Goal: Task Accomplishment & Management: Manage account settings

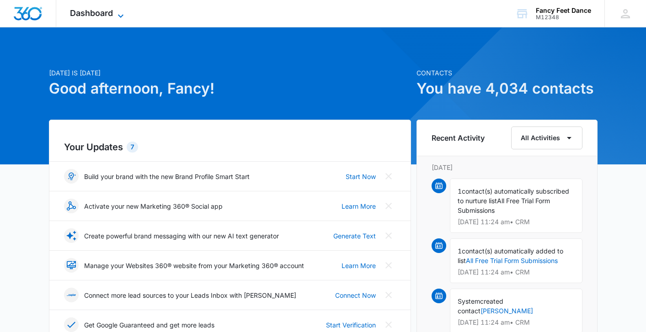
click at [116, 15] on icon at bounding box center [120, 16] width 11 height 11
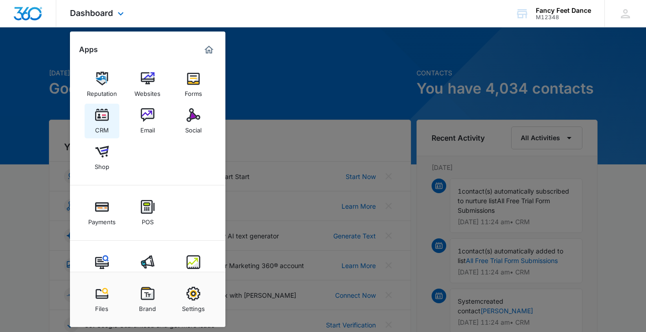
click at [99, 118] on img at bounding box center [102, 115] width 14 height 14
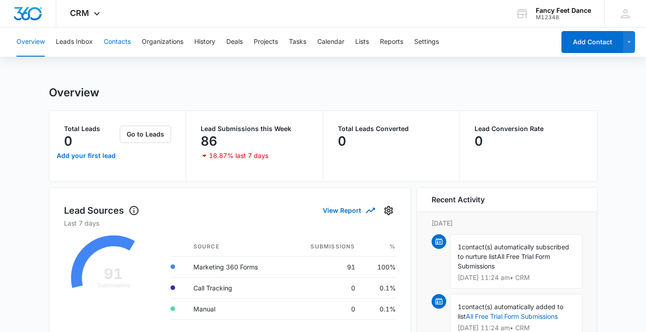
click at [116, 40] on button "Contacts" at bounding box center [117, 41] width 27 height 29
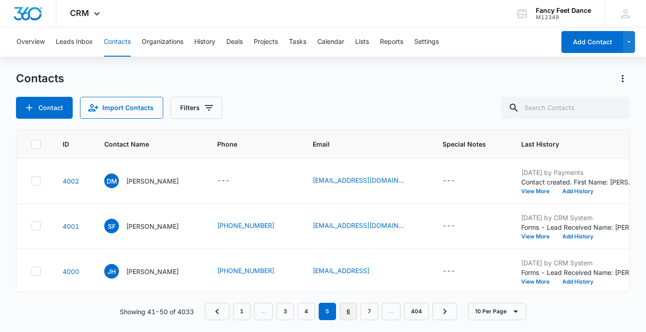
click at [346, 315] on link "6" at bounding box center [348, 311] width 17 height 17
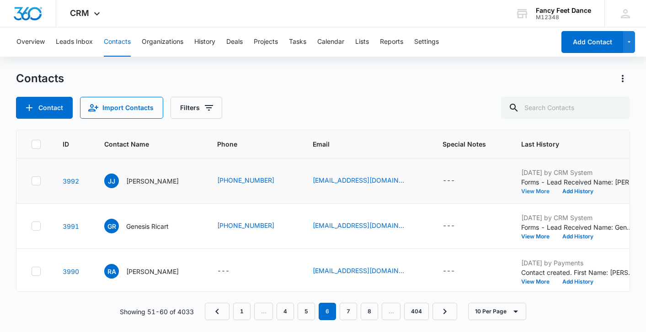
click at [533, 190] on button "View More" at bounding box center [538, 191] width 35 height 5
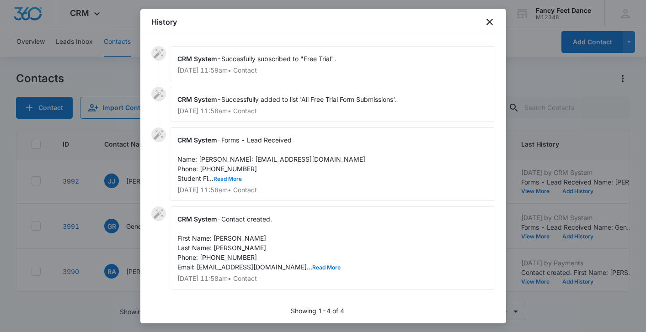
click at [230, 182] on button "Read More" at bounding box center [227, 178] width 28 height 5
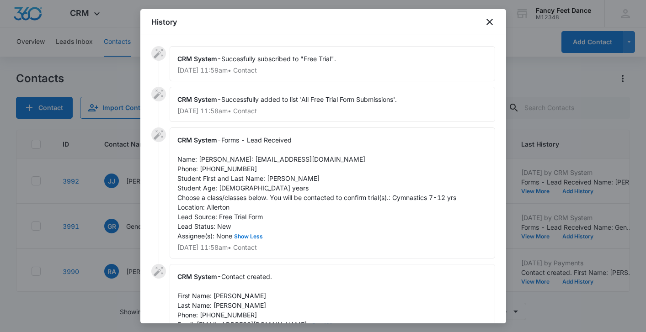
click at [230, 188] on span "Forms - Lead Received Name: [PERSON_NAME]: [EMAIL_ADDRESS][DOMAIN_NAME] Phone: …" at bounding box center [316, 188] width 279 height 104
click at [274, 186] on span "Forms - Lead Received Name: [PERSON_NAME]: [EMAIL_ADDRESS][DOMAIN_NAME] Phone: …" at bounding box center [316, 188] width 279 height 104
copy span "Layla"
drag, startPoint x: 199, startPoint y: 160, endPoint x: 247, endPoint y: 160, distance: 48.5
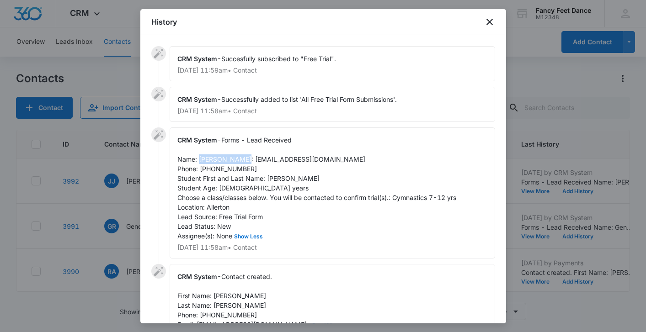
click at [247, 160] on div "CRM System - Forms - Lead Received Name: [PERSON_NAME]: [EMAIL_ADDRESS][DOMAIN_…" at bounding box center [332, 193] width 325 height 131
copy span "[PERSON_NAME]"
drag, startPoint x: 197, startPoint y: 170, endPoint x: 267, endPoint y: 168, distance: 70.4
click at [267, 168] on span "Forms - Lead Received Name: [PERSON_NAME]: [EMAIL_ADDRESS][DOMAIN_NAME] Phone: …" at bounding box center [316, 188] width 279 height 104
copy span "[EMAIL_ADDRESS][DOMAIN_NAME]"
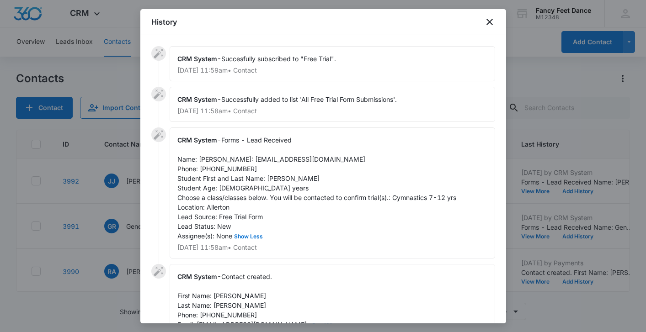
click at [228, 177] on span "Forms - Lead Received Name: [PERSON_NAME]: [EMAIL_ADDRESS][DOMAIN_NAME] Phone: …" at bounding box center [316, 188] width 279 height 104
copy span "3478185921"
click at [110, 205] on div at bounding box center [323, 166] width 646 height 332
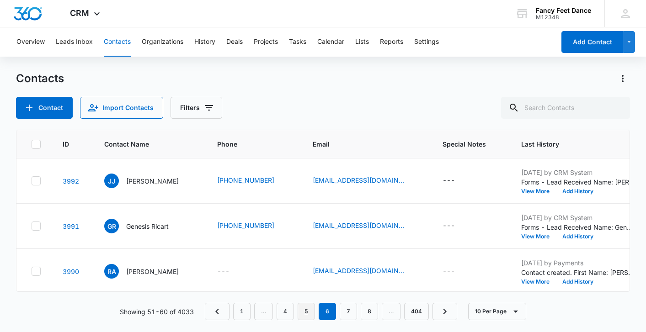
click at [302, 309] on link "5" at bounding box center [306, 311] width 17 height 17
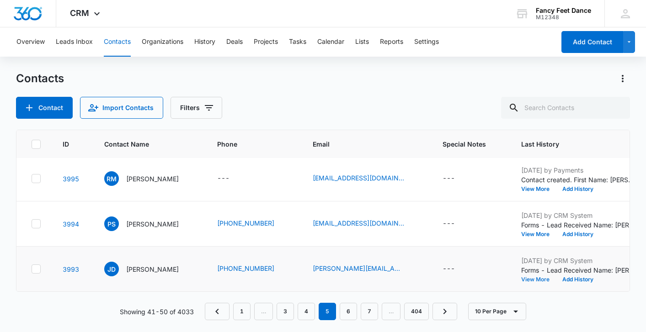
click at [546, 281] on button "View More" at bounding box center [538, 279] width 35 height 5
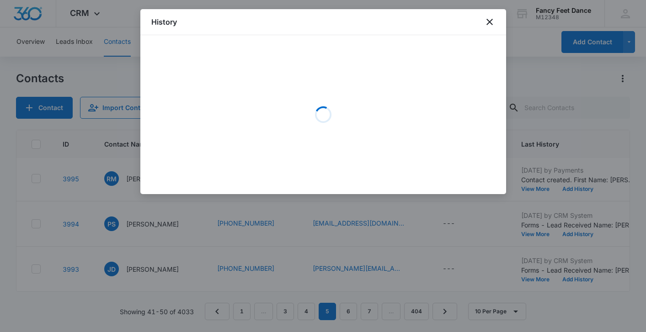
click at [546, 278] on div at bounding box center [323, 166] width 646 height 332
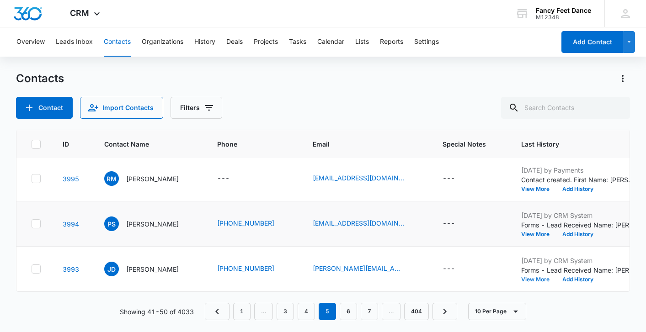
click at [542, 280] on button "View More" at bounding box center [538, 279] width 35 height 5
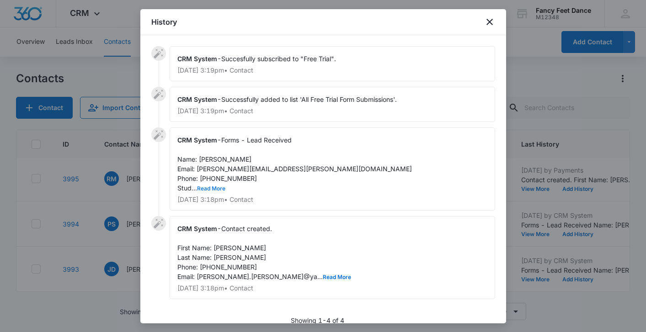
click at [213, 187] on button "Read More" at bounding box center [211, 188] width 28 height 5
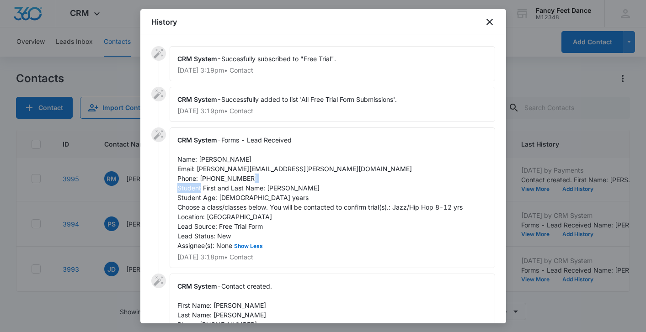
drag, startPoint x: 266, startPoint y: 189, endPoint x: 295, endPoint y: 188, distance: 29.3
click at [295, 188] on div "CRM System - Forms - Lead Received Name: [PERSON_NAME] Email: [PERSON_NAME][EMA…" at bounding box center [332, 198] width 325 height 141
copy span "[PERSON_NAME]"
drag, startPoint x: 198, startPoint y: 160, endPoint x: 245, endPoint y: 155, distance: 47.4
click at [246, 156] on div "CRM System - Forms - Lead Received Name: [PERSON_NAME] Email: [PERSON_NAME][EMA…" at bounding box center [332, 198] width 325 height 141
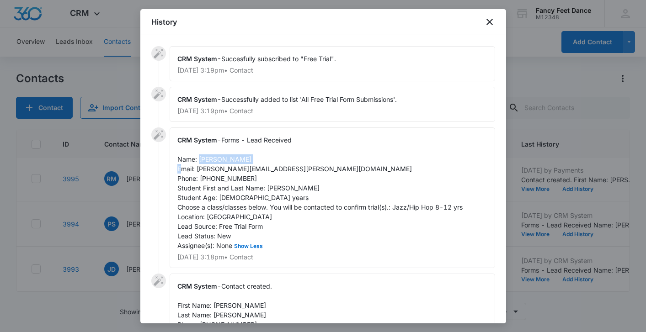
copy span "[PERSON_NAME]"
drag, startPoint x: 196, startPoint y: 169, endPoint x: 280, endPoint y: 165, distance: 84.2
click at [280, 168] on div "CRM System - Forms - Lead Received Name: [PERSON_NAME] Email: [PERSON_NAME][EMA…" at bounding box center [332, 198] width 325 height 141
copy span "[PERSON_NAME][EMAIL_ADDRESS][PERSON_NAME][DOMAIN_NAME]"
click at [214, 180] on span "Forms - Lead Received Name: [PERSON_NAME] Email: [PERSON_NAME][EMAIL_ADDRESS][P…" at bounding box center [319, 192] width 285 height 113
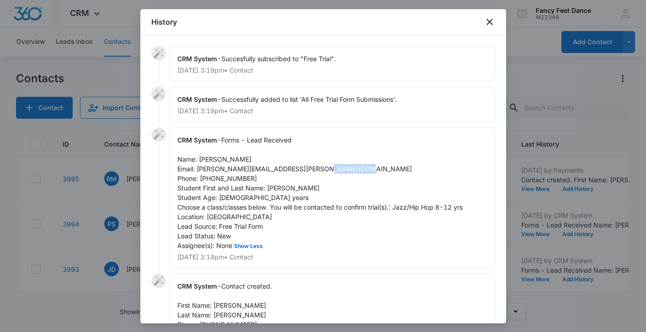
click at [214, 180] on span "Forms - Lead Received Name: [PERSON_NAME] Email: [PERSON_NAME][EMAIL_ADDRESS][P…" at bounding box center [319, 192] width 285 height 113
copy span "3476082141"
click at [121, 204] on div at bounding box center [323, 166] width 646 height 332
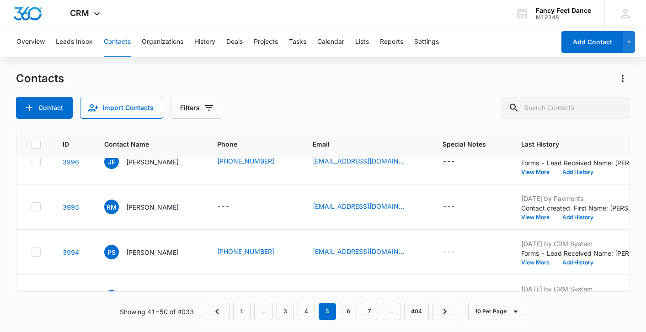
scroll to position [276, 0]
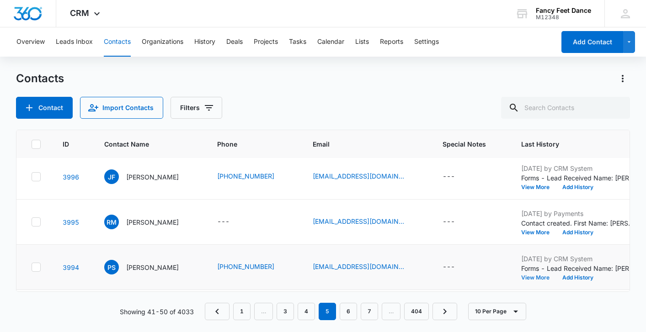
click at [547, 278] on button "View More" at bounding box center [538, 277] width 35 height 5
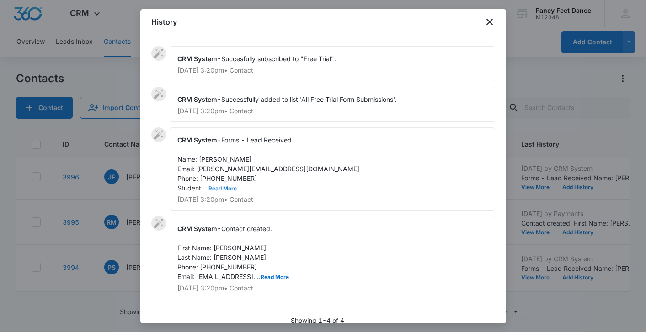
click at [231, 188] on button "Read More" at bounding box center [222, 188] width 28 height 5
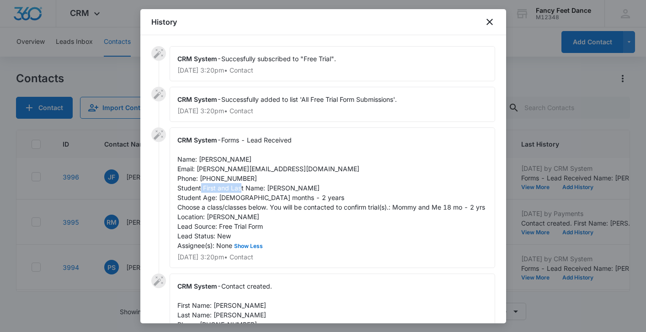
drag, startPoint x: 267, startPoint y: 189, endPoint x: 317, endPoint y: 191, distance: 50.3
click at [317, 191] on div "CRM System - Forms - Lead Received Name: [PERSON_NAME] Email: [PERSON_NAME][EMA…" at bounding box center [332, 198] width 325 height 141
copy span "[PERSON_NAME]"
drag, startPoint x: 199, startPoint y: 158, endPoint x: 241, endPoint y: 160, distance: 42.5
click at [241, 160] on div "CRM System - Forms - Lead Received Name: [PERSON_NAME] Email: [PERSON_NAME][EMA…" at bounding box center [332, 198] width 325 height 141
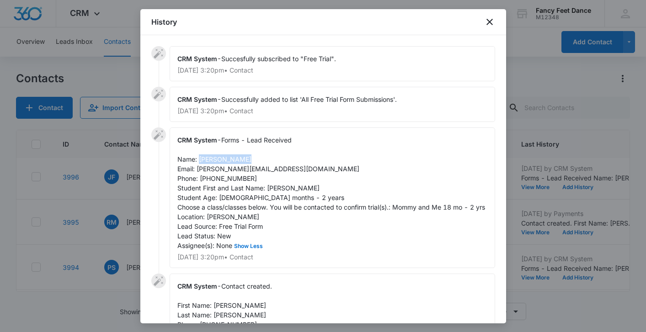
click at [205, 161] on span "Forms - Lead Received Name: [PERSON_NAME] Email: [PERSON_NAME][EMAIL_ADDRESS][D…" at bounding box center [331, 192] width 308 height 113
click at [205, 160] on span "Forms - Lead Received Name: [PERSON_NAME] Email: [PERSON_NAME][EMAIL_ADDRESS][D…" at bounding box center [331, 192] width 308 height 113
copy span "[PERSON_NAME]"
drag, startPoint x: 196, startPoint y: 170, endPoint x: 287, endPoint y: 172, distance: 91.0
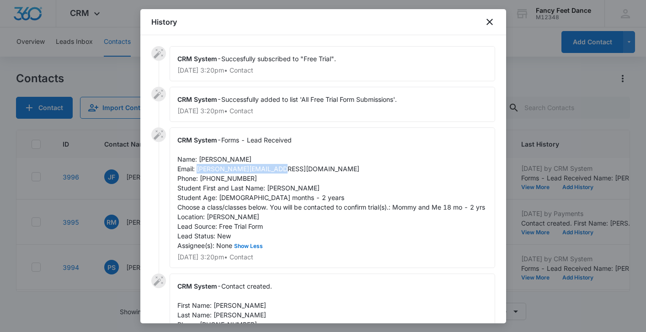
click at [287, 172] on div "CRM System - Forms - Lead Received Name: [PERSON_NAME] Email: [PERSON_NAME][EMA…" at bounding box center [332, 198] width 325 height 141
click at [216, 176] on span "Forms - Lead Received Name: [PERSON_NAME] Email: [PERSON_NAME][EMAIL_ADDRESS][D…" at bounding box center [331, 192] width 308 height 113
click at [136, 235] on div at bounding box center [323, 166] width 646 height 332
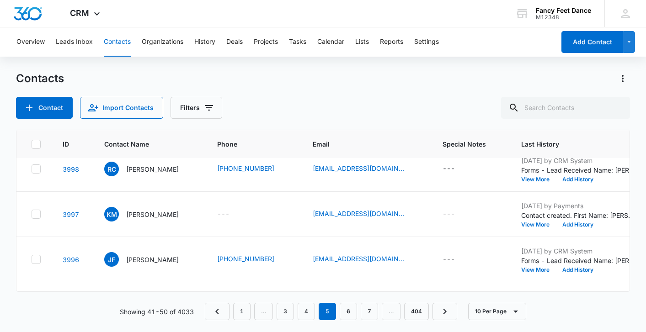
scroll to position [186, 0]
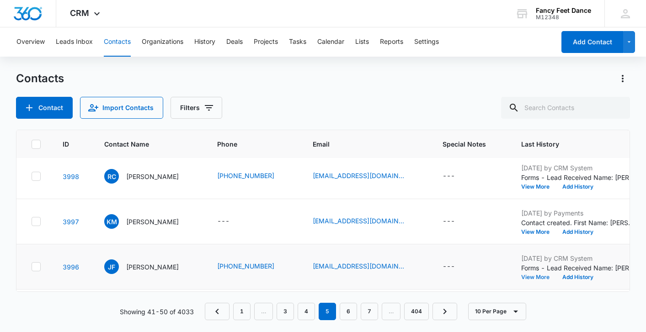
click at [546, 277] on button "View More" at bounding box center [538, 277] width 35 height 5
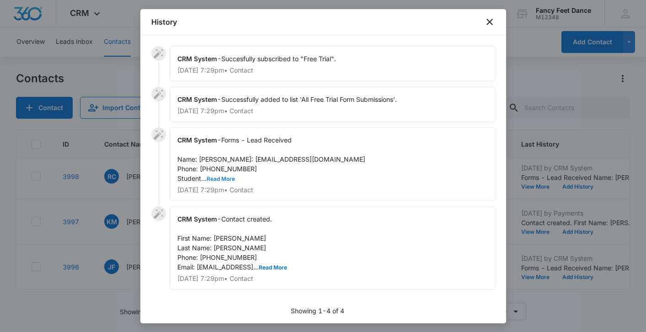
click at [226, 182] on button "Read More" at bounding box center [221, 178] width 28 height 5
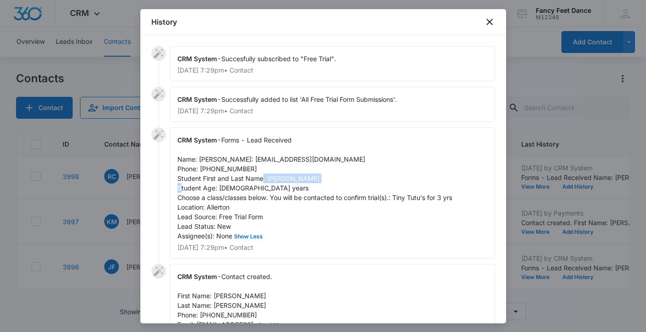
drag, startPoint x: 266, startPoint y: 189, endPoint x: 324, endPoint y: 183, distance: 58.4
click at [325, 183] on div "CRM System - Forms - Lead Received Name: [PERSON_NAME]: [EMAIL_ADDRESS][DOMAIN_…" at bounding box center [332, 193] width 325 height 131
drag, startPoint x: 200, startPoint y: 160, endPoint x: 261, endPoint y: 155, distance: 61.0
click at [261, 155] on div "CRM System - Forms - Lead Received Name: [PERSON_NAME]: [EMAIL_ADDRESS][DOMAIN_…" at bounding box center [332, 193] width 325 height 131
drag, startPoint x: 197, startPoint y: 171, endPoint x: 266, endPoint y: 168, distance: 69.6
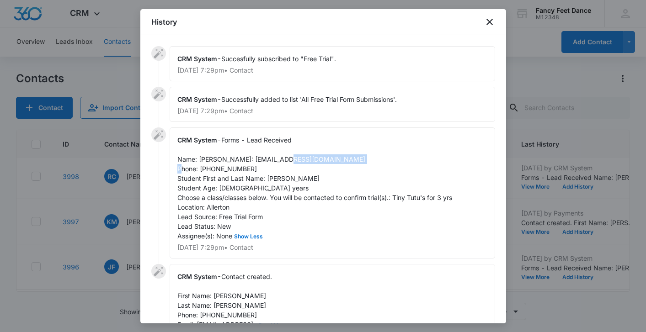
click at [267, 168] on span "Forms - Lead Received Name: [PERSON_NAME]: [EMAIL_ADDRESS][DOMAIN_NAME] Phone: …" at bounding box center [314, 188] width 275 height 104
click at [221, 178] on span "Forms - Lead Received Name: [PERSON_NAME]: [EMAIL_ADDRESS][DOMAIN_NAME] Phone: …" at bounding box center [314, 188] width 275 height 104
click at [138, 208] on div at bounding box center [323, 166] width 646 height 332
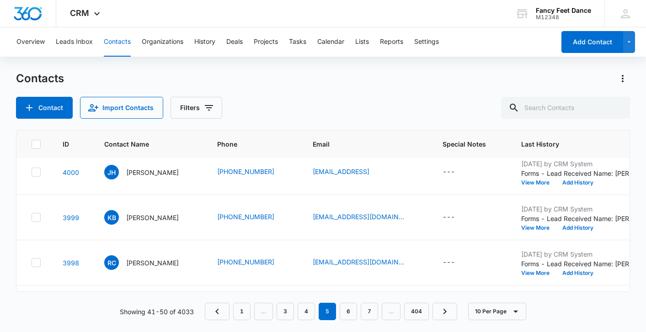
scroll to position [94, 0]
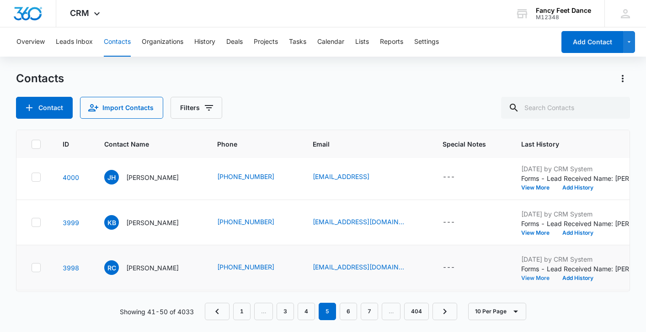
click at [548, 278] on button "View More" at bounding box center [538, 278] width 35 height 5
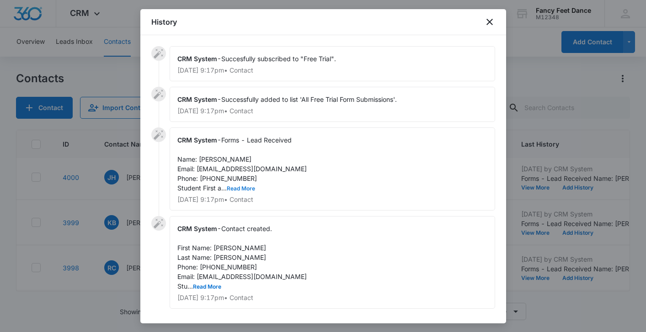
click at [234, 188] on button "Read More" at bounding box center [241, 188] width 28 height 5
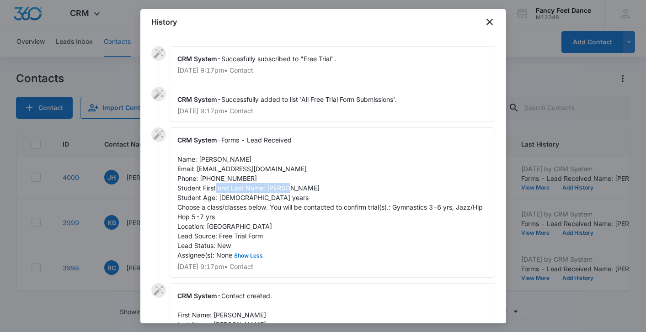
drag, startPoint x: 267, startPoint y: 188, endPoint x: 337, endPoint y: 187, distance: 70.4
click at [338, 187] on div "CRM System - Forms - Lead Received Name: [PERSON_NAME] Email: [EMAIL_ADDRESS][D…" at bounding box center [332, 203] width 325 height 150
drag, startPoint x: 200, startPoint y: 160, endPoint x: 239, endPoint y: 157, distance: 39.4
click at [240, 158] on div "CRM System - Forms - Lead Received Name: [PERSON_NAME] Email: [EMAIL_ADDRESS][D…" at bounding box center [332, 203] width 325 height 150
drag, startPoint x: 197, startPoint y: 170, endPoint x: 266, endPoint y: 168, distance: 69.5
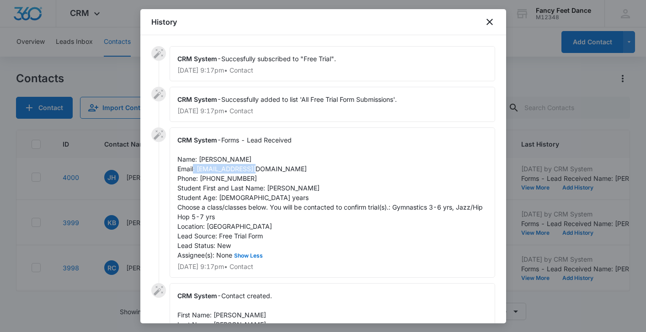
click at [266, 168] on div "CRM System - Forms - Lead Received Name: [PERSON_NAME] Email: [EMAIL_ADDRESS][D…" at bounding box center [332, 203] width 325 height 150
click at [207, 183] on div "CRM System - Forms - Lead Received Name: [PERSON_NAME] Email: [EMAIL_ADDRESS][D…" at bounding box center [332, 203] width 325 height 150
click at [208, 179] on span "Forms - Lead Received Name: [PERSON_NAME] Email: [EMAIL_ADDRESS][DOMAIN_NAME] P…" at bounding box center [330, 197] width 307 height 123
click at [113, 220] on div at bounding box center [323, 166] width 646 height 332
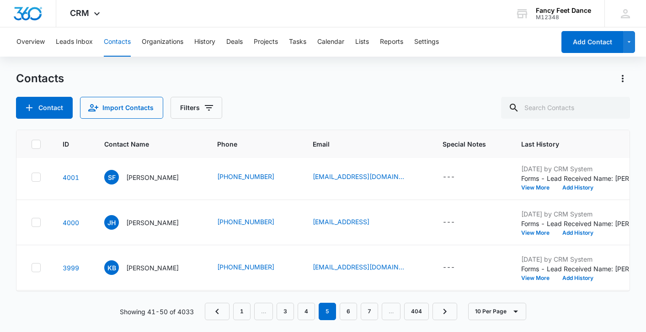
scroll to position [47, 0]
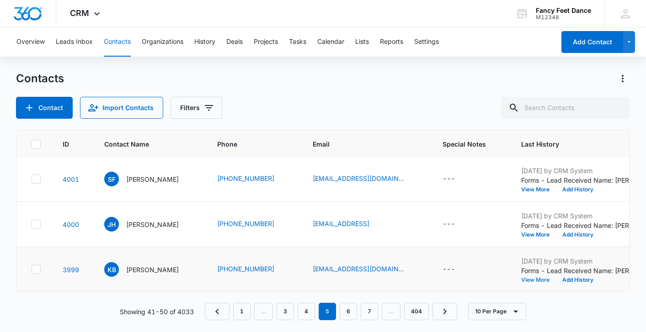
click at [546, 279] on button "View More" at bounding box center [538, 279] width 35 height 5
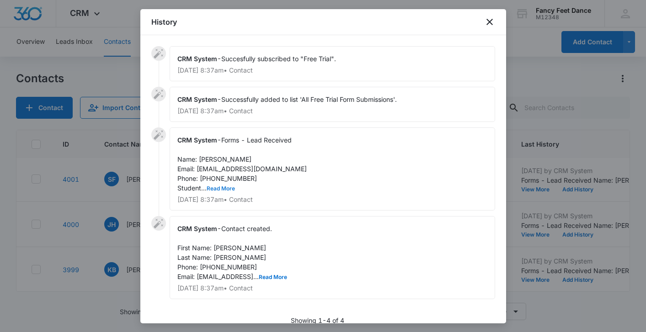
click at [222, 189] on button "Read More" at bounding box center [221, 188] width 28 height 5
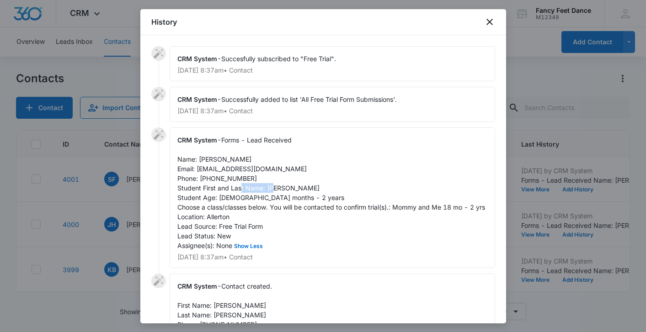
drag, startPoint x: 267, startPoint y: 188, endPoint x: 297, endPoint y: 188, distance: 30.2
click at [297, 188] on span "Forms - Lead Received Name: [PERSON_NAME] Email: [EMAIL_ADDRESS][DOMAIN_NAME] P…" at bounding box center [331, 192] width 308 height 113
drag, startPoint x: 199, startPoint y: 160, endPoint x: 248, endPoint y: 157, distance: 48.5
click at [248, 159] on span "Forms - Lead Received Name: [PERSON_NAME] Email: [EMAIL_ADDRESS][DOMAIN_NAME] P…" at bounding box center [331, 192] width 308 height 113
drag, startPoint x: 197, startPoint y: 171, endPoint x: 287, endPoint y: 170, distance: 89.6
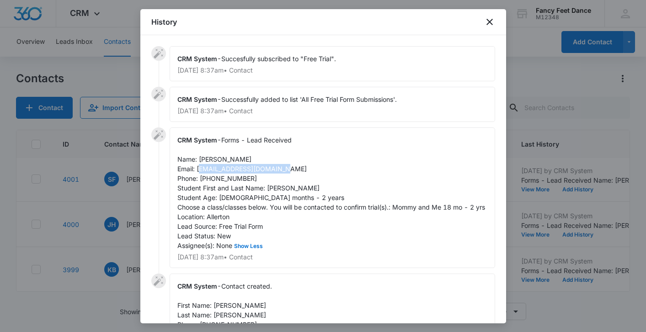
click at [287, 170] on div "CRM System - Forms - Lead Received Name: [PERSON_NAME] Email: [EMAIL_ADDRESS][D…" at bounding box center [332, 198] width 325 height 141
click at [207, 176] on span "Forms - Lead Received Name: [PERSON_NAME] Email: [EMAIL_ADDRESS][DOMAIN_NAME] P…" at bounding box center [331, 192] width 308 height 113
click at [131, 224] on div at bounding box center [323, 166] width 646 height 332
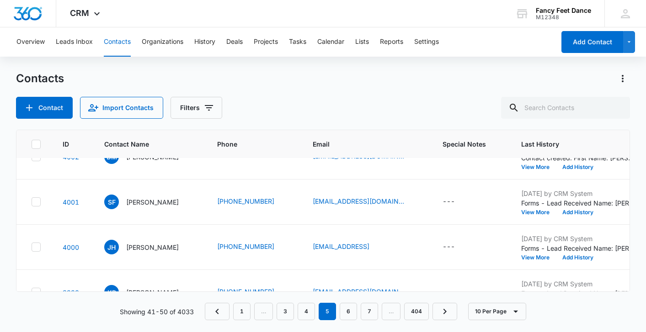
scroll to position [0, 0]
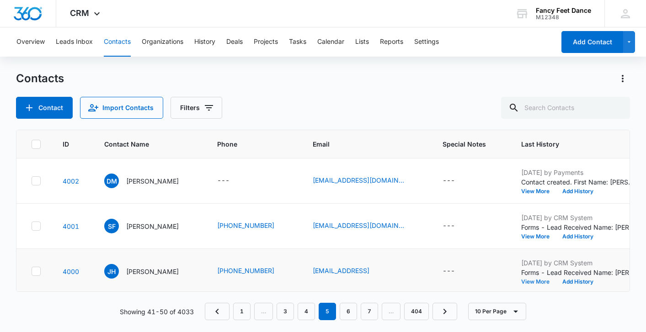
click at [539, 279] on button "View More" at bounding box center [538, 281] width 35 height 5
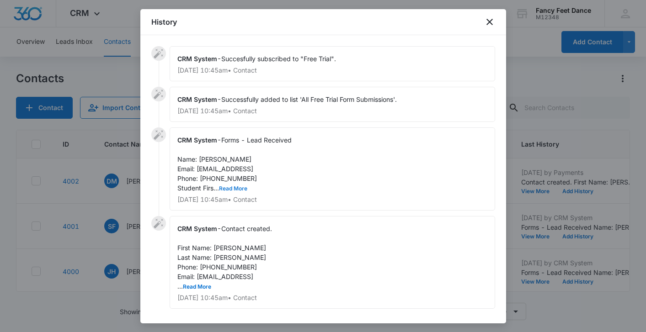
click at [229, 187] on button "Read More" at bounding box center [233, 188] width 28 height 5
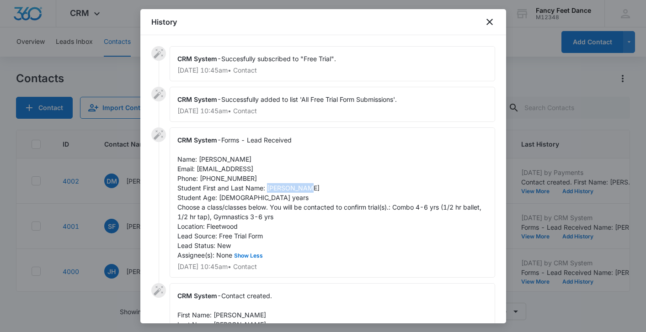
drag, startPoint x: 267, startPoint y: 190, endPoint x: 297, endPoint y: 189, distance: 29.7
click at [297, 189] on span "Forms - Lead Received Name: [PERSON_NAME] Email: [EMAIL_ADDRESS] Phone: [PHONE_…" at bounding box center [330, 197] width 306 height 123
drag, startPoint x: 198, startPoint y: 158, endPoint x: 242, endPoint y: 154, distance: 44.1
click at [242, 155] on div "CRM System - Forms - Lead Received Name: [PERSON_NAME] Email: [EMAIL_ADDRESS] P…" at bounding box center [332, 203] width 325 height 150
drag, startPoint x: 197, startPoint y: 170, endPoint x: 288, endPoint y: 166, distance: 91.1
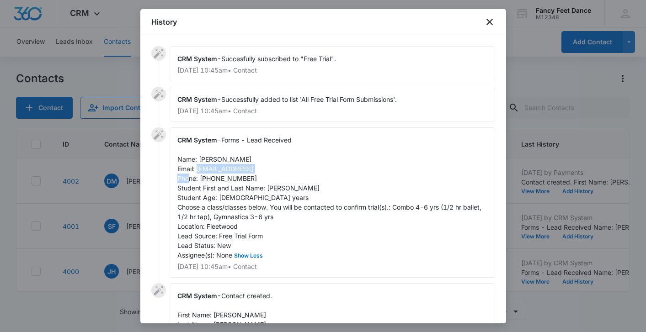
click at [288, 166] on div "CRM System - Forms - Lead Received Name: [PERSON_NAME] Email: [EMAIL_ADDRESS] P…" at bounding box center [332, 203] width 325 height 150
click at [216, 178] on span "Forms - Lead Received Name: [PERSON_NAME] Email: [EMAIL_ADDRESS] Phone: [PHONE_…" at bounding box center [330, 197] width 306 height 123
click at [134, 222] on div at bounding box center [323, 166] width 646 height 332
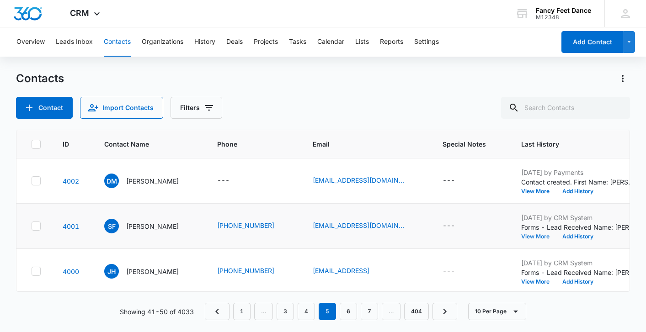
click at [538, 237] on button "View More" at bounding box center [538, 236] width 35 height 5
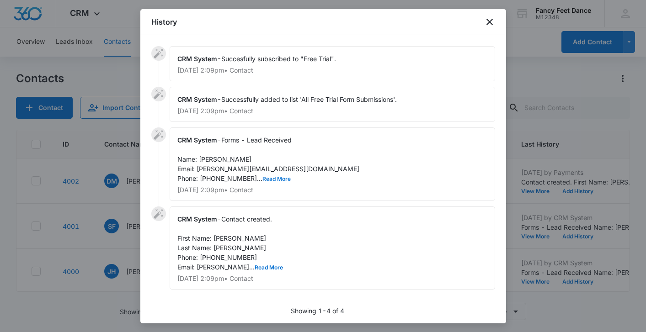
click at [262, 180] on button "Read More" at bounding box center [276, 178] width 28 height 5
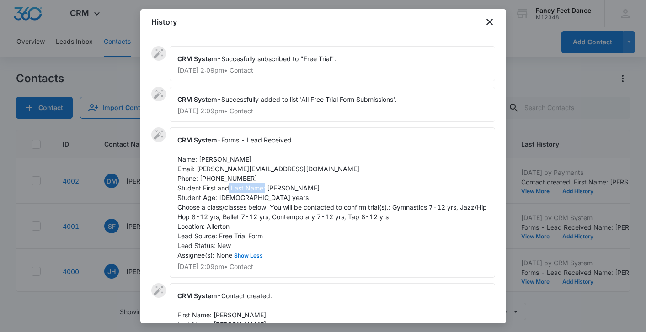
drag, startPoint x: 266, startPoint y: 190, endPoint x: 302, endPoint y: 188, distance: 36.2
click at [303, 188] on div "CRM System - Forms - Lead Received Name: [PERSON_NAME] Email: [PERSON_NAME][EMA…" at bounding box center [332, 203] width 325 height 150
drag, startPoint x: 198, startPoint y: 160, endPoint x: 275, endPoint y: 163, distance: 77.3
click at [275, 163] on div "CRM System - Forms - Lead Received Name: [PERSON_NAME] Email: [PERSON_NAME][EMA…" at bounding box center [332, 203] width 325 height 150
drag, startPoint x: 197, startPoint y: 168, endPoint x: 295, endPoint y: 171, distance: 97.9
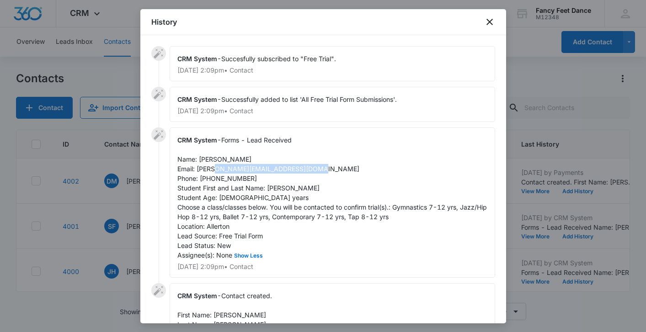
click at [295, 171] on span "Forms - Lead Received Name: [PERSON_NAME] Email: [PERSON_NAME][EMAIL_ADDRESS][D…" at bounding box center [332, 197] width 311 height 123
click at [222, 182] on span "Forms - Lead Received Name: [PERSON_NAME] Email: [PERSON_NAME][EMAIL_ADDRESS][D…" at bounding box center [332, 197] width 311 height 123
click at [135, 226] on div at bounding box center [323, 166] width 646 height 332
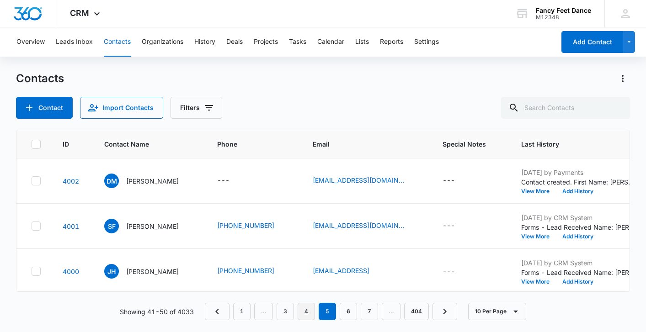
click at [310, 315] on link "4" at bounding box center [306, 311] width 17 height 17
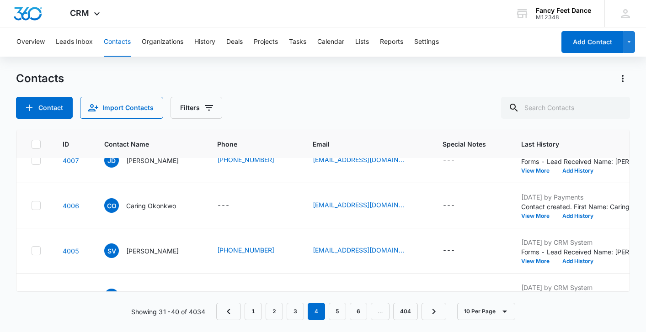
scroll to position [319, 0]
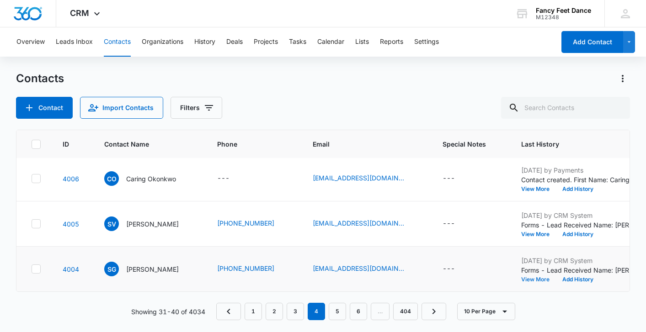
click at [543, 279] on button "View More" at bounding box center [538, 279] width 35 height 5
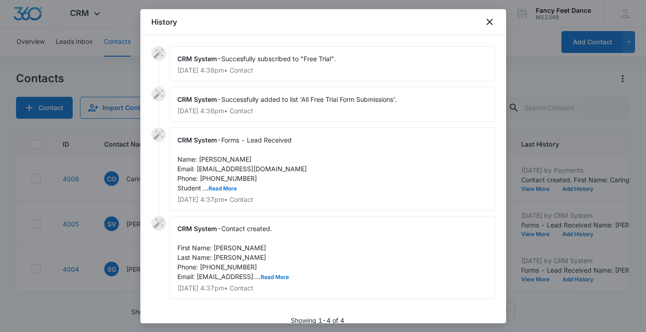
click at [232, 184] on div "CRM System - Forms - Lead Received Name: [PERSON_NAME] Email: [EMAIL_ADDRESS][D…" at bounding box center [332, 169] width 325 height 83
click at [230, 187] on button "Read More" at bounding box center [222, 188] width 28 height 5
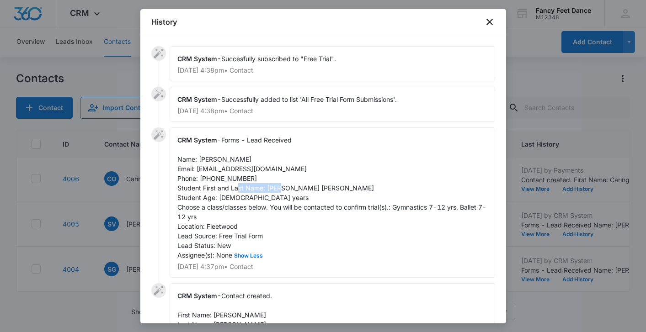
drag, startPoint x: 267, startPoint y: 188, endPoint x: 314, endPoint y: 186, distance: 47.1
click at [314, 186] on div "CRM System - Forms - Lead Received Name: [PERSON_NAME] Email: [EMAIL_ADDRESS][D…" at bounding box center [332, 203] width 325 height 150
click at [202, 161] on span "Forms - Lead Received Name: [PERSON_NAME] Email: [EMAIL_ADDRESS][DOMAIN_NAME] P…" at bounding box center [331, 197] width 309 height 123
drag, startPoint x: 197, startPoint y: 168, endPoint x: 279, endPoint y: 167, distance: 82.3
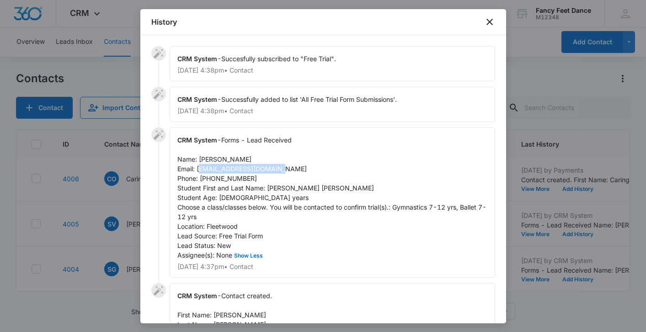
click at [279, 167] on div "CRM System - Forms - Lead Received Name: [PERSON_NAME] Email: [EMAIL_ADDRESS][D…" at bounding box center [332, 203] width 325 height 150
click at [226, 181] on span "Forms - Lead Received Name: [PERSON_NAME] Email: [EMAIL_ADDRESS][DOMAIN_NAME] P…" at bounding box center [331, 197] width 309 height 123
click at [121, 240] on div at bounding box center [323, 166] width 646 height 332
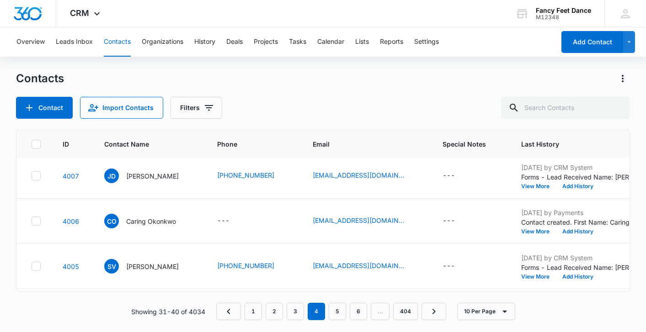
scroll to position [276, 0]
click at [550, 277] on button "View More" at bounding box center [538, 277] width 35 height 5
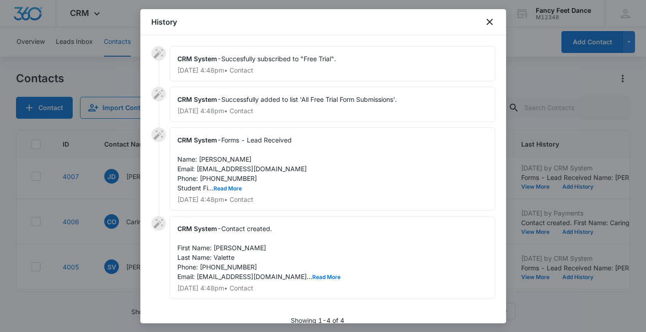
click at [222, 192] on span "Forms - Lead Received Name: [PERSON_NAME] Email: [EMAIL_ADDRESS][DOMAIN_NAME] P…" at bounding box center [241, 164] width 129 height 56
click at [222, 191] on button "Read More" at bounding box center [227, 188] width 28 height 5
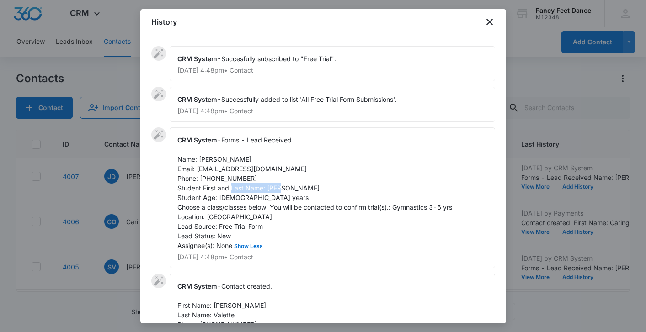
drag, startPoint x: 267, startPoint y: 189, endPoint x: 309, endPoint y: 187, distance: 41.6
click at [310, 188] on span "Forms - Lead Received Name: [PERSON_NAME] Email: [EMAIL_ADDRESS][DOMAIN_NAME] P…" at bounding box center [314, 192] width 275 height 113
drag, startPoint x: 199, startPoint y: 160, endPoint x: 243, endPoint y: 160, distance: 44.3
click at [243, 160] on div "CRM System - Forms - Lead Received Name: [PERSON_NAME] Email: [EMAIL_ADDRESS][D…" at bounding box center [332, 198] width 325 height 141
click at [207, 178] on span "Forms - Lead Received Name: [PERSON_NAME] Email: [EMAIL_ADDRESS][DOMAIN_NAME] P…" at bounding box center [314, 192] width 275 height 113
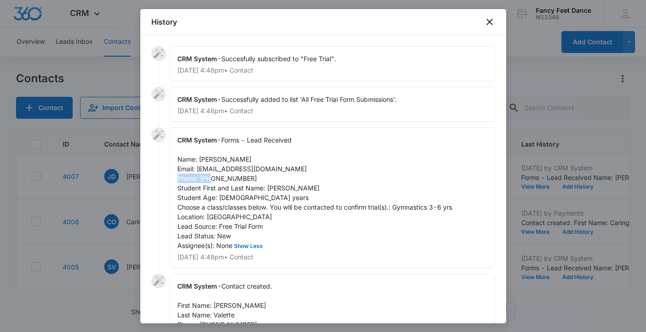
click at [207, 178] on span "Forms - Lead Received Name: [PERSON_NAME] Email: [EMAIL_ADDRESS][DOMAIN_NAME] P…" at bounding box center [314, 192] width 275 height 113
drag, startPoint x: 197, startPoint y: 169, endPoint x: 267, endPoint y: 167, distance: 70.4
click at [269, 168] on div "CRM System - Forms - Lead Received Name: [PERSON_NAME] Email: [EMAIL_ADDRESS][D…" at bounding box center [332, 198] width 325 height 141
click at [235, 179] on span "Forms - Lead Received Name: [PERSON_NAME] Email: [EMAIL_ADDRESS][DOMAIN_NAME] P…" at bounding box center [314, 192] width 275 height 113
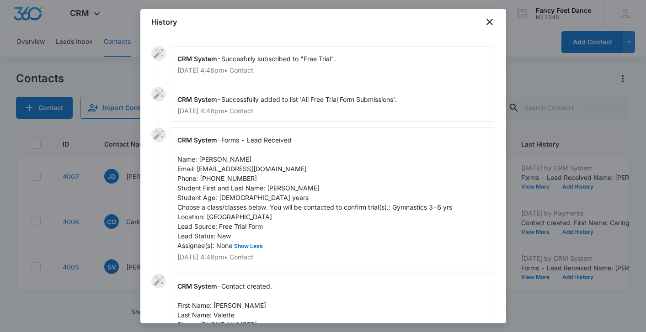
click at [131, 232] on div at bounding box center [323, 166] width 646 height 332
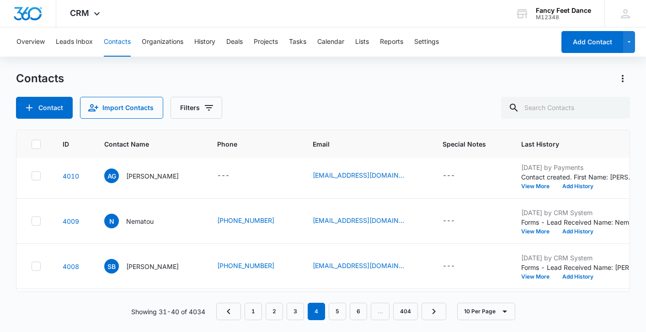
scroll to position [140, 0]
click at [526, 278] on button "View More" at bounding box center [538, 277] width 35 height 5
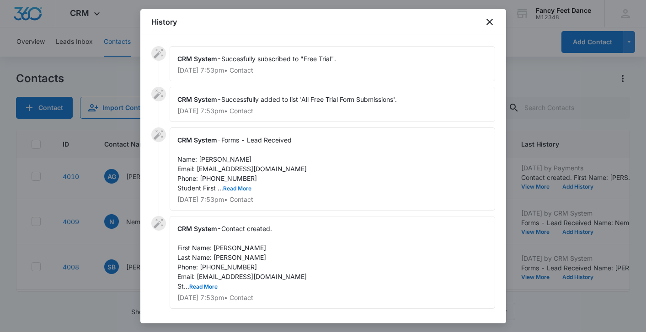
click at [243, 187] on button "Read More" at bounding box center [237, 188] width 28 height 5
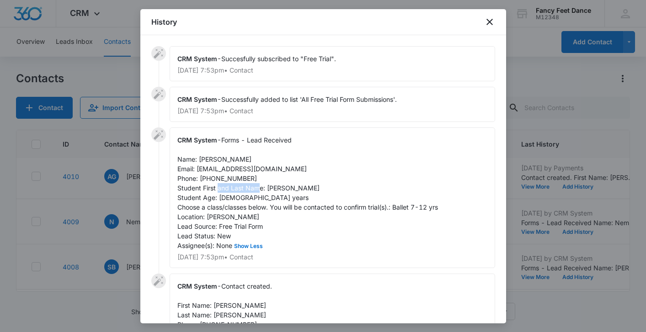
drag, startPoint x: 266, startPoint y: 189, endPoint x: 308, endPoint y: 184, distance: 41.9
click at [309, 185] on div "CRM System - Forms - Lead Received Name: [PERSON_NAME] Email: [EMAIL_ADDRESS][D…" at bounding box center [332, 198] width 325 height 141
drag, startPoint x: 200, startPoint y: 160, endPoint x: 239, endPoint y: 159, distance: 38.4
click at [239, 159] on div "CRM System - Forms - Lead Received Name: [PERSON_NAME] Email: [EMAIL_ADDRESS][D…" at bounding box center [332, 198] width 325 height 141
drag, startPoint x: 196, startPoint y: 171, endPoint x: 267, endPoint y: 171, distance: 70.9
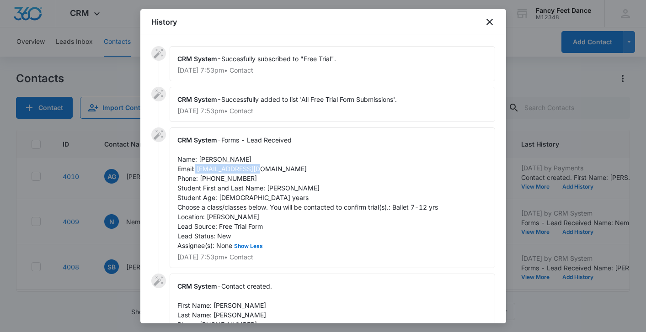
click at [267, 171] on div "CRM System - Forms - Lead Received Name: [PERSON_NAME] Email: [EMAIL_ADDRESS][D…" at bounding box center [332, 198] width 325 height 141
click at [230, 174] on div "CRM System - Forms - Lead Received Name: [PERSON_NAME] Email: [EMAIL_ADDRESS][D…" at bounding box center [332, 198] width 325 height 141
click at [123, 199] on div at bounding box center [323, 166] width 646 height 332
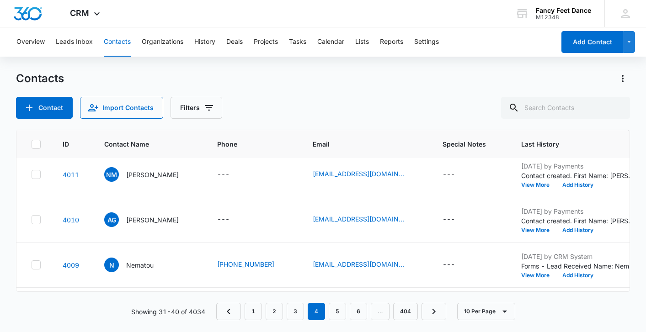
scroll to position [99, 0]
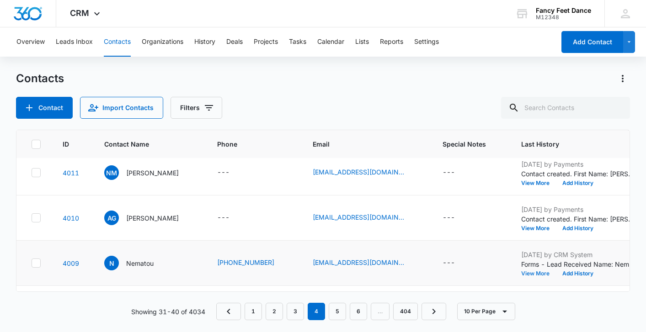
click at [541, 273] on button "View More" at bounding box center [538, 273] width 35 height 5
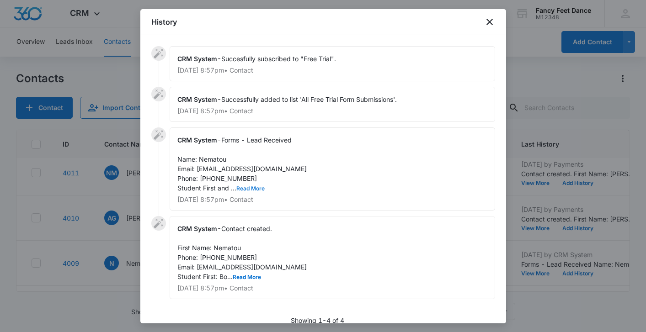
click at [247, 190] on button "Read More" at bounding box center [250, 188] width 28 height 5
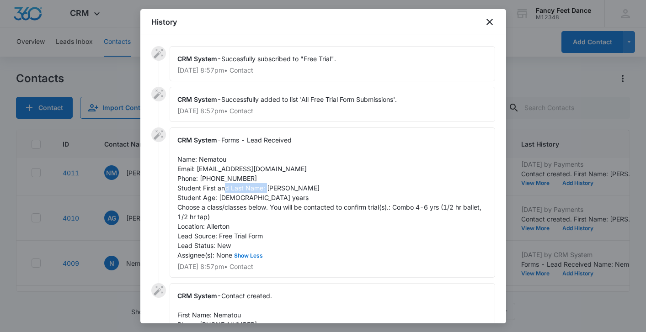
drag, startPoint x: 267, startPoint y: 186, endPoint x: 311, endPoint y: 192, distance: 44.8
click at [311, 192] on div "CRM System - Forms - Lead Received Name: Nematou Email: [EMAIL_ADDRESS][DOMAIN_…" at bounding box center [332, 203] width 325 height 150
click at [216, 160] on span "Forms - Lead Received Name: Nematou Email: [EMAIL_ADDRESS][DOMAIN_NAME] Phone: …" at bounding box center [330, 197] width 306 height 123
drag, startPoint x: 198, startPoint y: 168, endPoint x: 267, endPoint y: 172, distance: 69.6
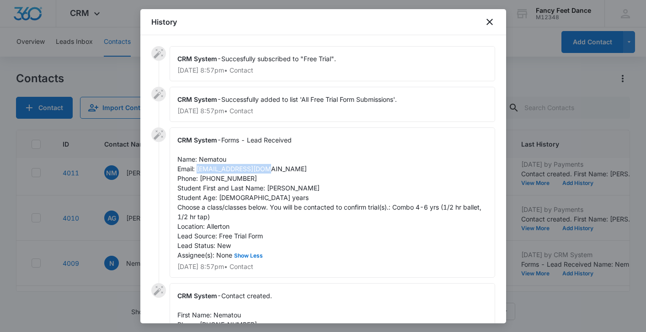
click at [267, 172] on span "Forms - Lead Received Name: Nematou Email: [EMAIL_ADDRESS][DOMAIN_NAME] Phone: …" at bounding box center [330, 197] width 306 height 123
click at [226, 180] on span "Forms - Lead Received Name: Nematou Email: [EMAIL_ADDRESS][DOMAIN_NAME] Phone: …" at bounding box center [330, 197] width 306 height 123
click at [122, 220] on div at bounding box center [323, 166] width 646 height 332
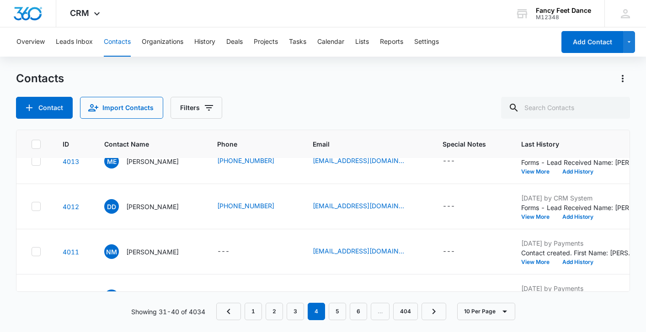
scroll to position [0, 0]
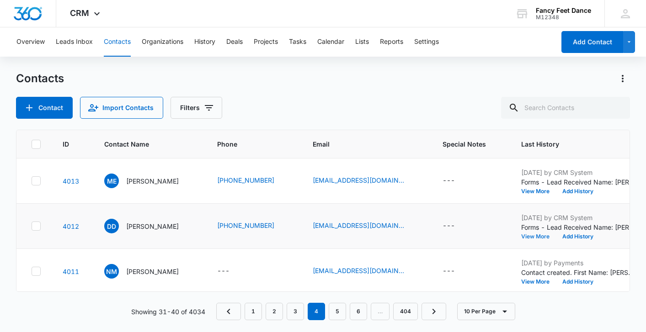
click at [537, 235] on button "View More" at bounding box center [538, 236] width 35 height 5
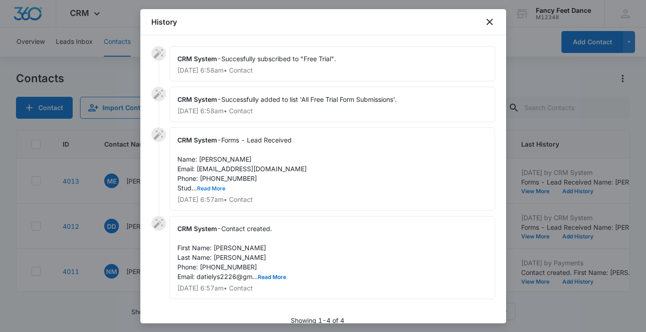
click at [217, 190] on button "Read More" at bounding box center [211, 188] width 28 height 5
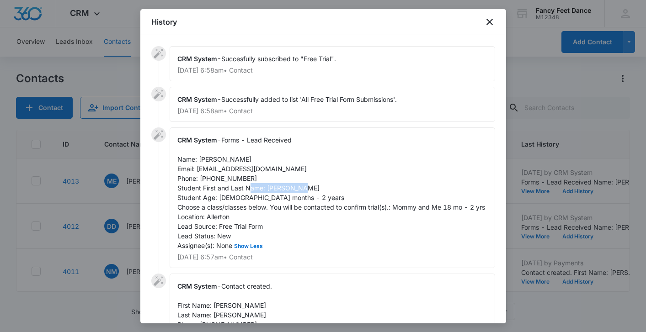
drag, startPoint x: 267, startPoint y: 187, endPoint x: 323, endPoint y: 191, distance: 56.3
click at [323, 191] on div "CRM System - Forms - Lead Received Name: [PERSON_NAME] Email: [EMAIL_ADDRESS][D…" at bounding box center [332, 198] width 325 height 141
click at [203, 162] on span "Forms - Lead Received Name: [PERSON_NAME] Email: [EMAIL_ADDRESS][DOMAIN_NAME] P…" at bounding box center [331, 192] width 308 height 113
drag, startPoint x: 197, startPoint y: 171, endPoint x: 278, endPoint y: 169, distance: 81.4
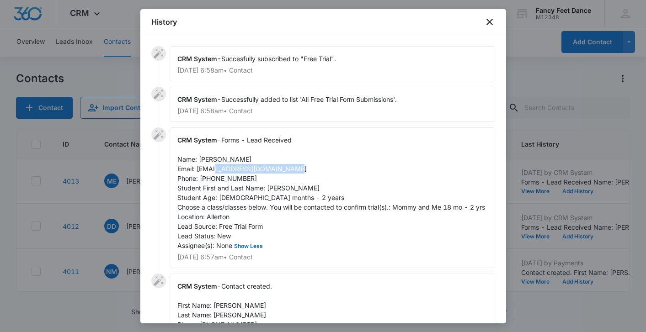
click at [278, 169] on div "CRM System - Forms - Lead Received Name: [PERSON_NAME] Email: [EMAIL_ADDRESS][D…" at bounding box center [332, 198] width 325 height 141
click at [215, 181] on span "Forms - Lead Received Name: [PERSON_NAME] Email: [EMAIL_ADDRESS][DOMAIN_NAME] P…" at bounding box center [331, 192] width 308 height 113
click at [125, 197] on div at bounding box center [323, 166] width 646 height 332
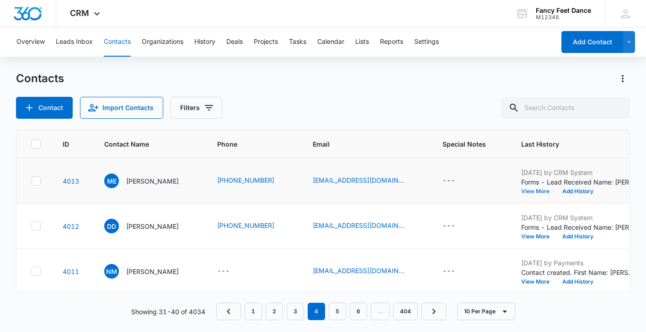
click at [528, 191] on button "View More" at bounding box center [538, 191] width 35 height 5
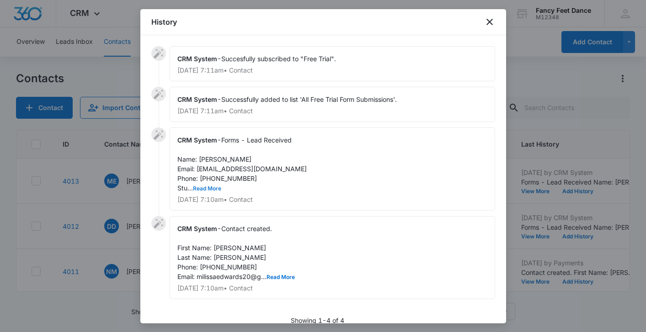
click at [211, 186] on button "Read More" at bounding box center [207, 188] width 28 height 5
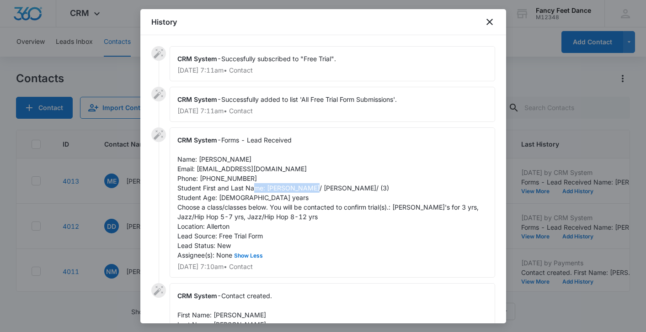
drag, startPoint x: 267, startPoint y: 188, endPoint x: 322, endPoint y: 187, distance: 54.9
click at [323, 187] on span "Forms - Lead Received Name: [PERSON_NAME] Email: [EMAIL_ADDRESS][DOMAIN_NAME] P…" at bounding box center [328, 197] width 303 height 123
drag, startPoint x: 328, startPoint y: 187, endPoint x: 366, endPoint y: 190, distance: 38.5
click at [366, 190] on span "Forms - Lead Received Name: [PERSON_NAME] Email: [EMAIL_ADDRESS][DOMAIN_NAME] P…" at bounding box center [328, 197] width 303 height 123
drag, startPoint x: 197, startPoint y: 160, endPoint x: 250, endPoint y: 160, distance: 52.1
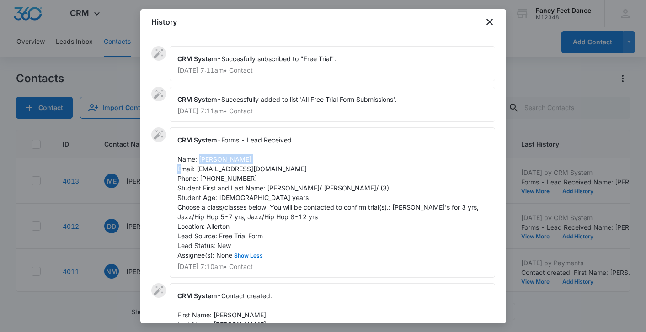
click at [250, 160] on div "CRM System - Forms - Lead Received Name: [PERSON_NAME] Email: [EMAIL_ADDRESS][D…" at bounding box center [332, 203] width 325 height 150
drag, startPoint x: 221, startPoint y: 165, endPoint x: 239, endPoint y: 165, distance: 17.4
click at [239, 165] on span "Forms - Lead Received Name: [PERSON_NAME] Email: [EMAIL_ADDRESS][DOMAIN_NAME] P…" at bounding box center [328, 197] width 303 height 123
click at [234, 165] on span "Forms - Lead Received Name: [PERSON_NAME] Email: [EMAIL_ADDRESS][DOMAIN_NAME] P…" at bounding box center [328, 197] width 303 height 123
drag, startPoint x: 197, startPoint y: 170, endPoint x: 295, endPoint y: 171, distance: 97.8
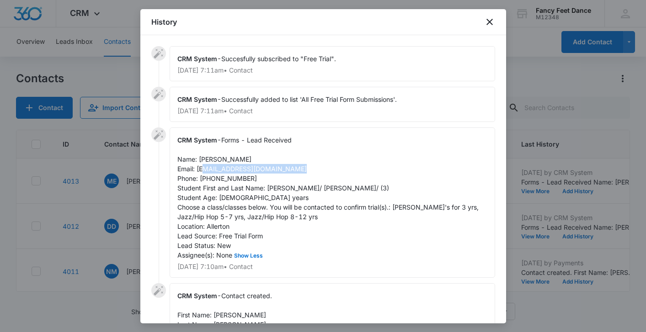
click at [295, 171] on div "CRM System - Forms - Lead Received Name: [PERSON_NAME] Email: [EMAIL_ADDRESS][D…" at bounding box center [332, 203] width 325 height 150
click at [207, 186] on span "Forms - Lead Received Name: [PERSON_NAME] Email: [EMAIL_ADDRESS][DOMAIN_NAME] P…" at bounding box center [328, 197] width 303 height 123
click at [207, 181] on span "Forms - Lead Received Name: [PERSON_NAME] Email: [EMAIL_ADDRESS][DOMAIN_NAME] P…" at bounding box center [328, 197] width 303 height 123
click at [205, 179] on span "Forms - Lead Received Name: [PERSON_NAME] Email: [EMAIL_ADDRESS][DOMAIN_NAME] P…" at bounding box center [328, 197] width 303 height 123
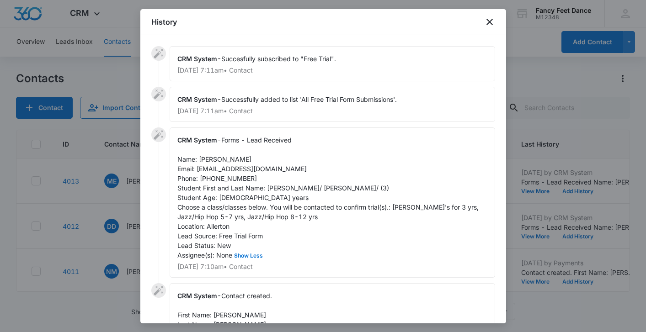
click at [109, 234] on div at bounding box center [323, 166] width 646 height 332
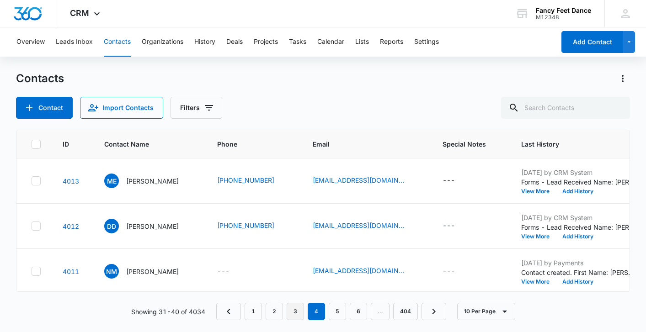
click at [293, 313] on link "3" at bounding box center [295, 311] width 17 height 17
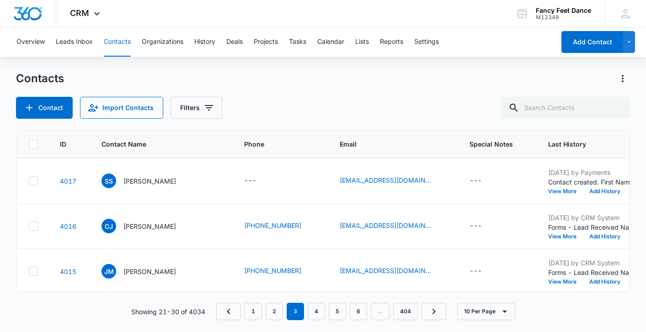
scroll to position [270, 3]
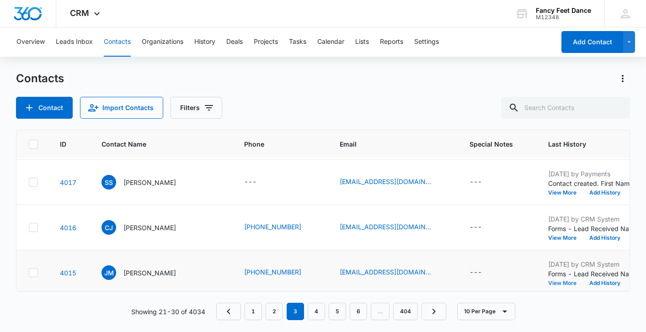
click at [548, 286] on button "View More" at bounding box center [565, 283] width 35 height 5
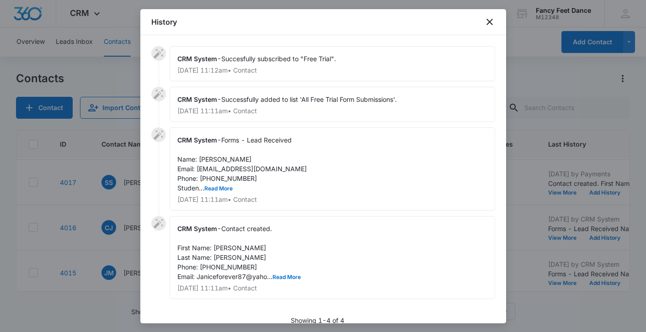
click at [220, 183] on div "CRM System - Forms - Lead Received Name: [PERSON_NAME] Email: [EMAIL_ADDRESS][D…" at bounding box center [332, 169] width 325 height 83
click at [219, 186] on button "Read More" at bounding box center [218, 188] width 28 height 5
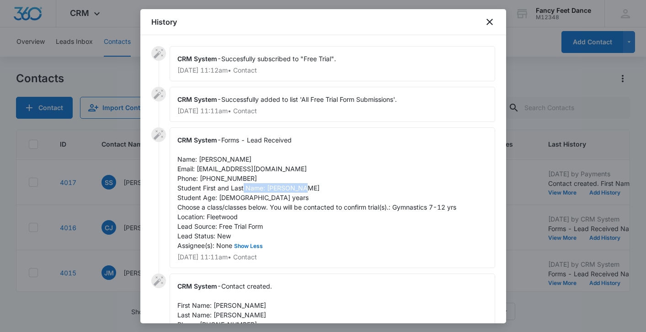
drag, startPoint x: 267, startPoint y: 190, endPoint x: 315, endPoint y: 189, distance: 48.5
click at [315, 189] on div "CRM System - Forms - Lead Received Name: [PERSON_NAME] Email: [EMAIL_ADDRESS][D…" at bounding box center [332, 198] width 325 height 141
drag, startPoint x: 198, startPoint y: 160, endPoint x: 244, endPoint y: 156, distance: 45.4
click at [244, 157] on div "CRM System - Forms - Lead Received Name: [PERSON_NAME] Email: [EMAIL_ADDRESS][D…" at bounding box center [332, 198] width 325 height 141
drag, startPoint x: 197, startPoint y: 170, endPoint x: 285, endPoint y: 168, distance: 87.8
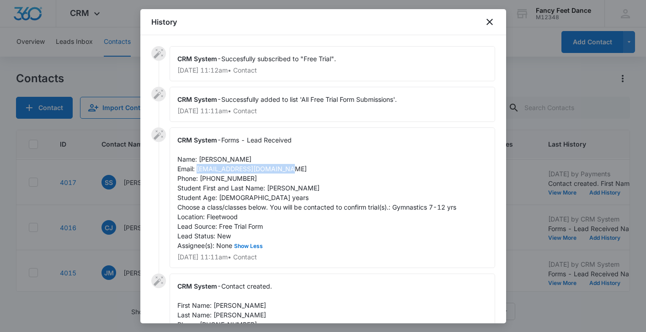
click at [285, 168] on span "Forms - Lead Received Name: [PERSON_NAME] Email: [EMAIL_ADDRESS][DOMAIN_NAME] P…" at bounding box center [316, 192] width 279 height 113
click at [235, 178] on span "Forms - Lead Received Name: [PERSON_NAME] Email: [EMAIL_ADDRESS][DOMAIN_NAME] P…" at bounding box center [316, 192] width 279 height 113
click at [235, 177] on span "Forms - Lead Received Name: [PERSON_NAME] Email: [EMAIL_ADDRESS][DOMAIN_NAME] P…" at bounding box center [316, 192] width 279 height 113
click at [109, 210] on div at bounding box center [323, 166] width 646 height 332
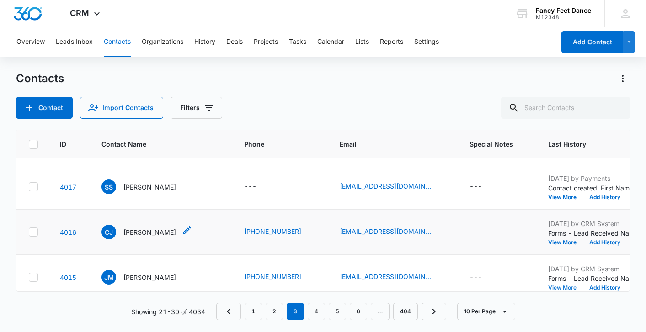
scroll to position [263, 3]
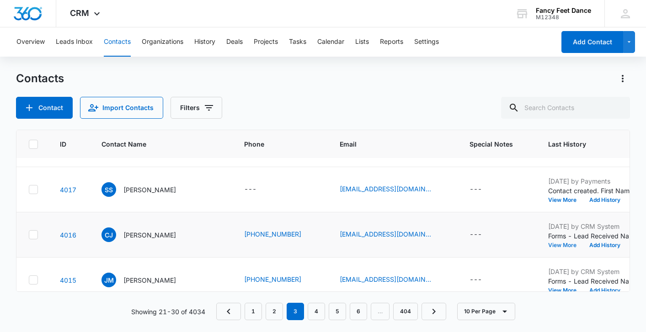
click at [548, 245] on button "View More" at bounding box center [565, 245] width 35 height 5
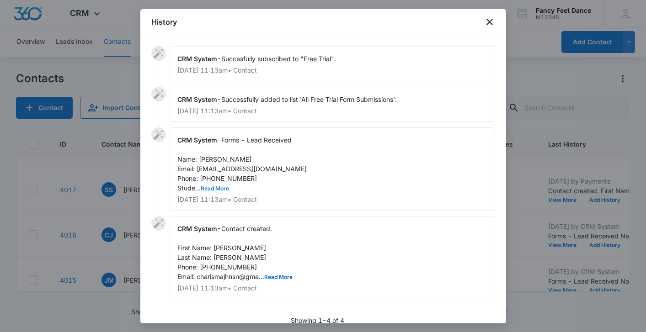
click at [216, 187] on button "Read More" at bounding box center [215, 188] width 28 height 5
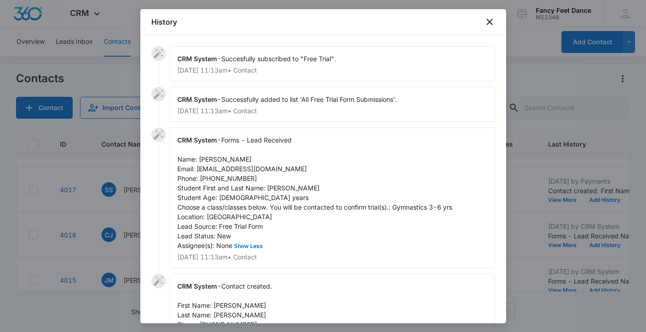
click at [268, 189] on span "Forms - Lead Received Name: [PERSON_NAME] Email: [EMAIL_ADDRESS][DOMAIN_NAME] P…" at bounding box center [314, 192] width 275 height 113
drag, startPoint x: 268, startPoint y: 189, endPoint x: 314, endPoint y: 189, distance: 46.2
click at [314, 189] on div "CRM System - Forms - Lead Received Name: [PERSON_NAME] Email: [EMAIL_ADDRESS][D…" at bounding box center [332, 198] width 325 height 141
drag, startPoint x: 200, startPoint y: 157, endPoint x: 253, endPoint y: 159, distance: 53.5
click at [253, 159] on span "Forms - Lead Received Name: [PERSON_NAME] Email: [EMAIL_ADDRESS][DOMAIN_NAME] P…" at bounding box center [314, 192] width 275 height 113
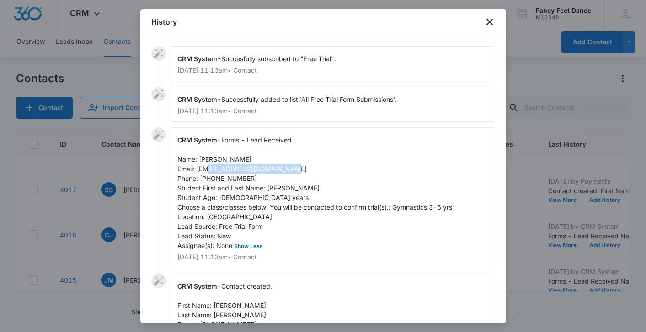
drag, startPoint x: 197, startPoint y: 169, endPoint x: 277, endPoint y: 171, distance: 79.6
click at [277, 171] on span "Forms - Lead Received Name: [PERSON_NAME] Email: [EMAIL_ADDRESS][DOMAIN_NAME] P…" at bounding box center [314, 192] width 275 height 113
click at [226, 179] on span "Forms - Lead Received Name: [PERSON_NAME] Email: [EMAIL_ADDRESS][DOMAIN_NAME] P…" at bounding box center [314, 192] width 275 height 113
click at [135, 246] on div at bounding box center [323, 166] width 646 height 332
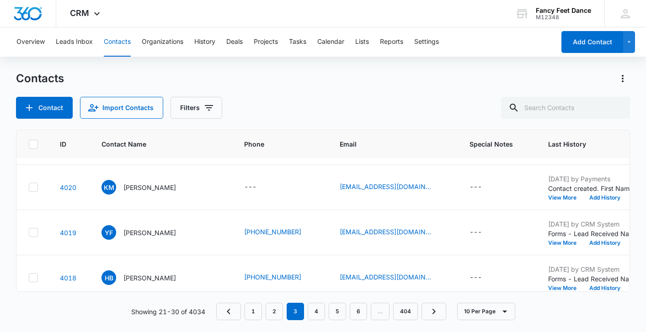
scroll to position [139, 3]
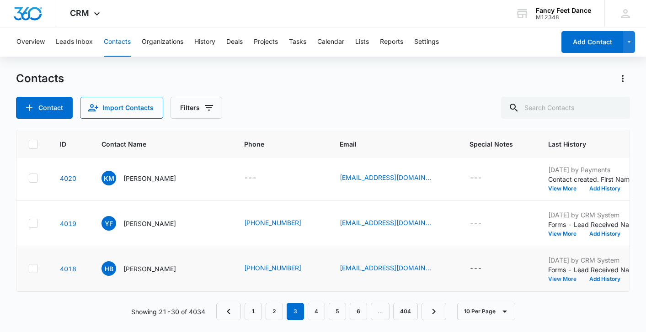
click at [548, 278] on button "View More" at bounding box center [565, 279] width 35 height 5
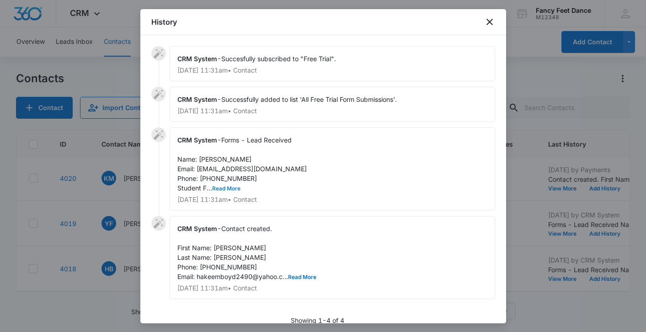
click at [221, 188] on button "Read More" at bounding box center [226, 188] width 28 height 5
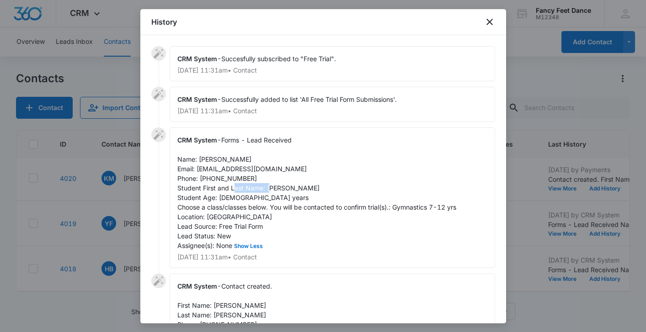
drag, startPoint x: 267, startPoint y: 188, endPoint x: 310, endPoint y: 185, distance: 44.0
click at [310, 187] on div "CRM System - Forms - Lead Received Name: [PERSON_NAME] Email: [EMAIL_ADDRESS][D…" at bounding box center [332, 198] width 325 height 141
click at [200, 160] on span "Forms - Lead Received Name: [PERSON_NAME] Email: [EMAIL_ADDRESS][DOMAIN_NAME] P…" at bounding box center [316, 192] width 279 height 113
drag, startPoint x: 198, startPoint y: 167, endPoint x: 291, endPoint y: 165, distance: 92.8
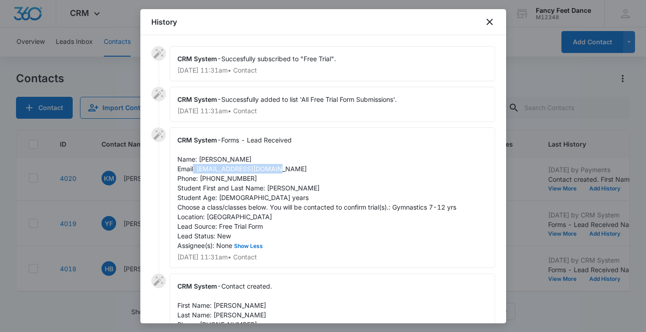
click at [291, 165] on span "Forms - Lead Received Name: [PERSON_NAME] Email: [EMAIL_ADDRESS][DOMAIN_NAME] P…" at bounding box center [316, 192] width 279 height 113
click at [231, 181] on span "Forms - Lead Received Name: [PERSON_NAME] Email: [EMAIL_ADDRESS][DOMAIN_NAME] P…" at bounding box center [316, 192] width 279 height 113
click at [127, 233] on div at bounding box center [323, 166] width 646 height 332
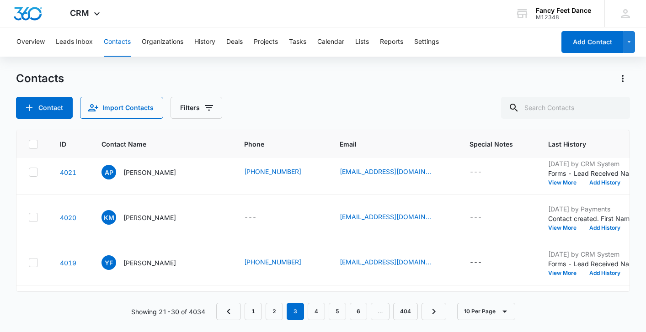
scroll to position [95, 3]
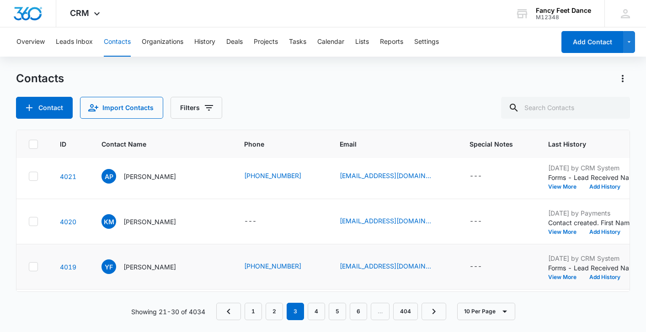
click at [537, 281] on td "[DATE] by CRM System Forms - Lead Received Name: [PERSON_NAME] Email: [EMAIL_AD…" at bounding box center [605, 267] width 136 height 45
click at [548, 280] on button "View More" at bounding box center [565, 277] width 35 height 5
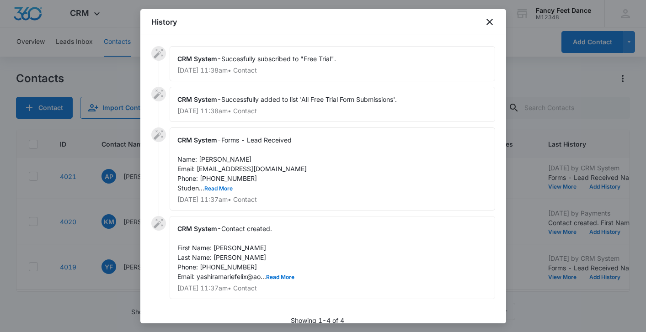
click at [218, 183] on div "CRM System - Forms - Lead Received Name: [PERSON_NAME] Email: [EMAIL_ADDRESS][D…" at bounding box center [332, 169] width 325 height 83
click at [217, 190] on button "Read More" at bounding box center [218, 188] width 28 height 5
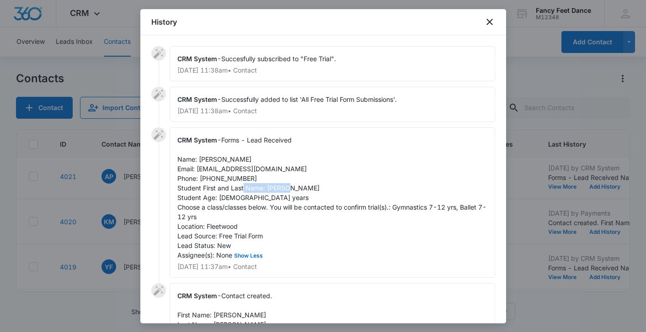
drag, startPoint x: 266, startPoint y: 188, endPoint x: 317, endPoint y: 189, distance: 51.2
click at [317, 189] on div "CRM System - Forms - Lead Received Name: [PERSON_NAME] Email: [EMAIL_ADDRESS][D…" at bounding box center [332, 203] width 325 height 150
drag, startPoint x: 197, startPoint y: 157, endPoint x: 237, endPoint y: 156, distance: 39.3
click at [237, 156] on div "CRM System - Forms - Lead Received Name: [PERSON_NAME] Email: [EMAIL_ADDRESS][D…" at bounding box center [332, 203] width 325 height 150
click at [239, 181] on span "Forms - Lead Received Name: [PERSON_NAME] Email: [EMAIL_ADDRESS][DOMAIN_NAME] P…" at bounding box center [331, 197] width 309 height 123
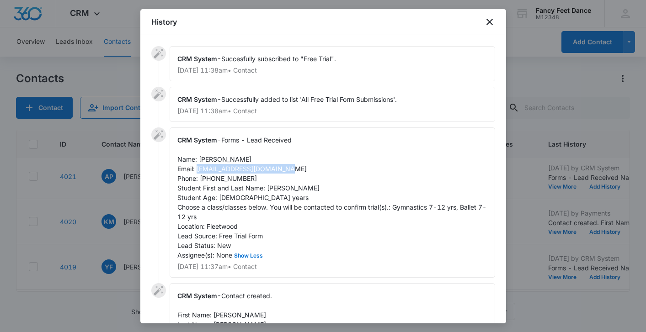
drag, startPoint x: 197, startPoint y: 171, endPoint x: 277, endPoint y: 170, distance: 80.9
click at [277, 170] on span "Forms - Lead Received Name: [PERSON_NAME] Email: [EMAIL_ADDRESS][DOMAIN_NAME] P…" at bounding box center [331, 197] width 309 height 123
click at [228, 174] on div "CRM System - Forms - Lead Received Name: [PERSON_NAME] Email: [EMAIL_ADDRESS][D…" at bounding box center [332, 203] width 325 height 150
click at [124, 209] on div at bounding box center [323, 166] width 646 height 332
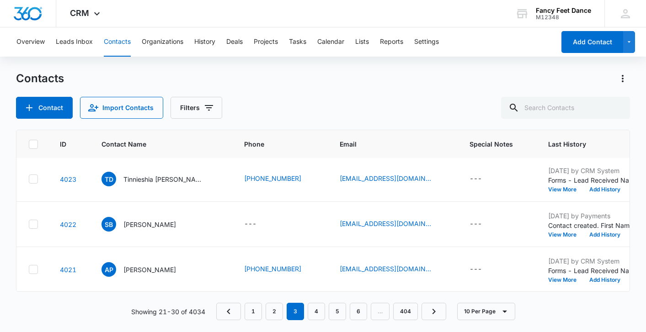
scroll to position [0, 3]
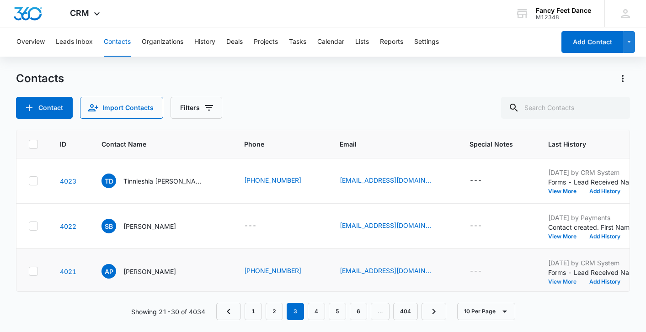
click at [548, 283] on button "View More" at bounding box center [565, 281] width 35 height 5
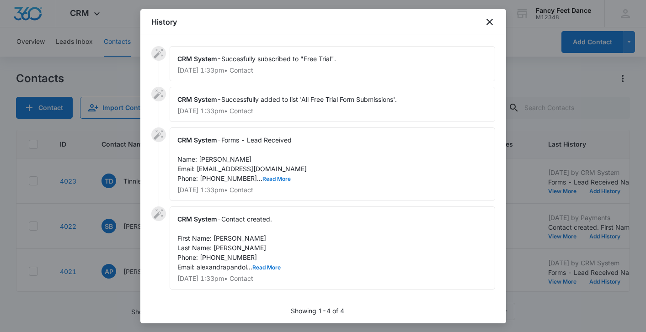
click at [262, 179] on button "Read More" at bounding box center [276, 178] width 28 height 5
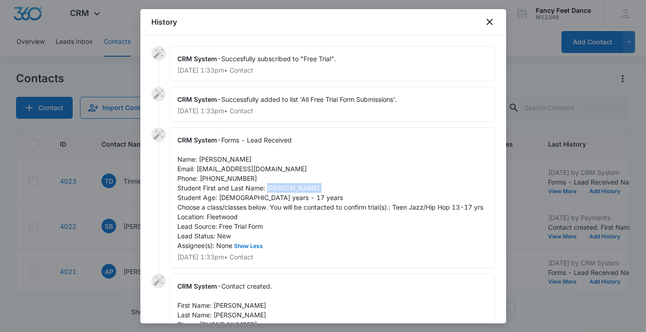
drag, startPoint x: 267, startPoint y: 188, endPoint x: 315, endPoint y: 187, distance: 48.5
click at [315, 188] on div "CRM System - Forms - Lead Received Name: [PERSON_NAME] Email: [EMAIL_ADDRESS][D…" at bounding box center [332, 198] width 325 height 141
drag, startPoint x: 198, startPoint y: 159, endPoint x: 265, endPoint y: 158, distance: 66.3
click at [266, 160] on div "CRM System - Forms - Lead Received Name: [PERSON_NAME] Email: [EMAIL_ADDRESS][D…" at bounding box center [332, 198] width 325 height 141
drag, startPoint x: 197, startPoint y: 170, endPoint x: 294, endPoint y: 171, distance: 96.9
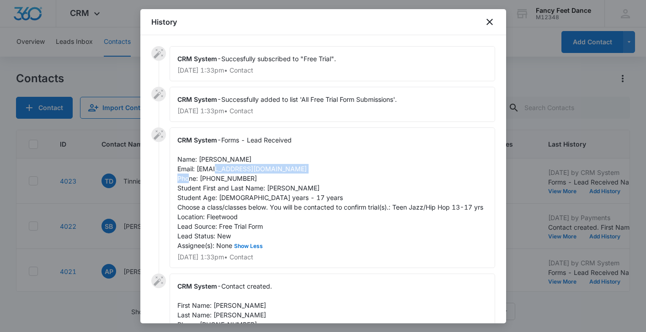
click at [294, 171] on div "CRM System - Forms - Lead Received Name: [PERSON_NAME] Email: [EMAIL_ADDRESS][D…" at bounding box center [332, 198] width 325 height 141
click at [219, 178] on span "Forms - Lead Received Name: [PERSON_NAME] Email: [EMAIL_ADDRESS][DOMAIN_NAME] P…" at bounding box center [330, 192] width 306 height 113
click at [122, 210] on div at bounding box center [323, 166] width 646 height 332
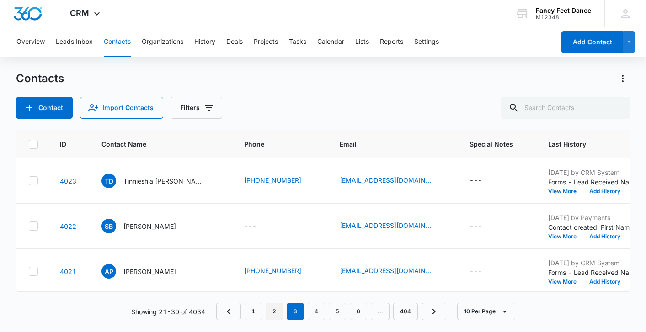
click at [272, 312] on link "2" at bounding box center [274, 311] width 17 height 17
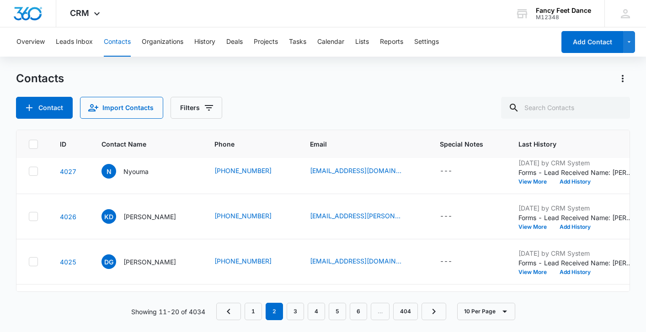
scroll to position [319, 3]
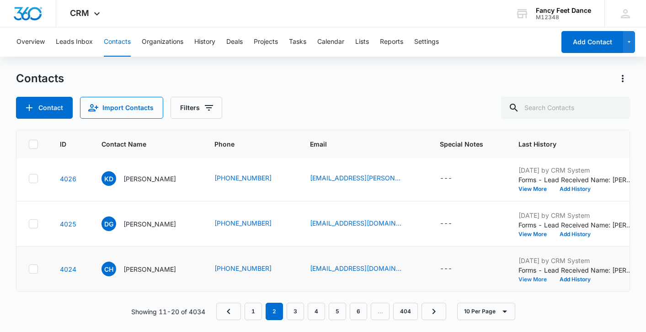
click at [525, 277] on button "View More" at bounding box center [535, 279] width 35 height 5
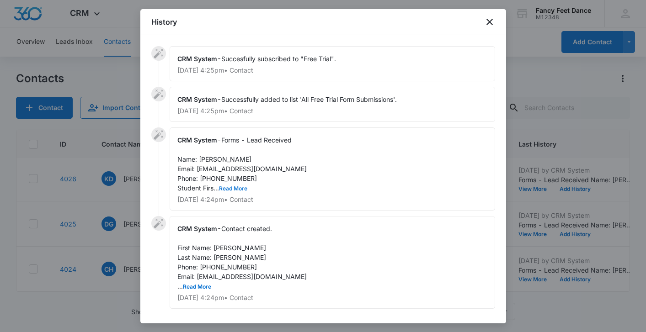
click at [228, 189] on button "Read More" at bounding box center [233, 188] width 28 height 5
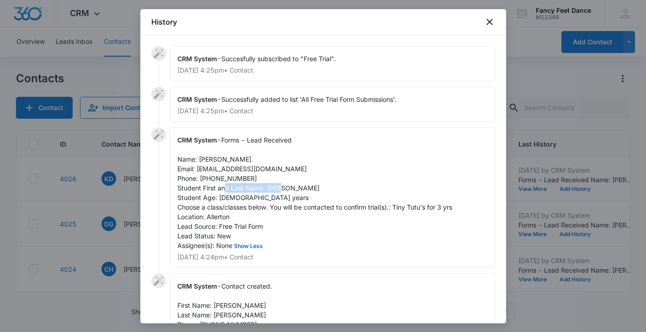
drag, startPoint x: 267, startPoint y: 188, endPoint x: 335, endPoint y: 186, distance: 67.7
click at [335, 187] on div "CRM System - Forms - Lead Received Name: [PERSON_NAME] Email: [EMAIL_ADDRESS][D…" at bounding box center [332, 198] width 325 height 141
drag, startPoint x: 198, startPoint y: 158, endPoint x: 248, endPoint y: 158, distance: 49.4
click at [248, 158] on div "CRM System - Forms - Lead Received Name: [PERSON_NAME] Email: [EMAIL_ADDRESS][D…" at bounding box center [332, 198] width 325 height 141
drag, startPoint x: 198, startPoint y: 170, endPoint x: 259, endPoint y: 168, distance: 61.3
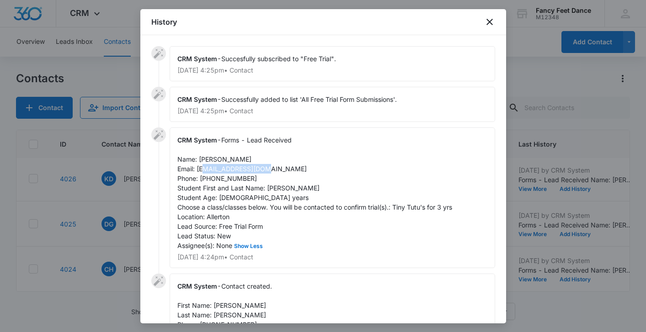
click at [259, 168] on div "CRM System - Forms - Lead Received Name: [PERSON_NAME] Email: [EMAIL_ADDRESS][D…" at bounding box center [332, 198] width 325 height 141
click at [207, 178] on span "Forms - Lead Received Name: [PERSON_NAME] Email: [EMAIL_ADDRESS][DOMAIN_NAME] P…" at bounding box center [314, 192] width 275 height 113
click at [129, 240] on div at bounding box center [323, 166] width 646 height 332
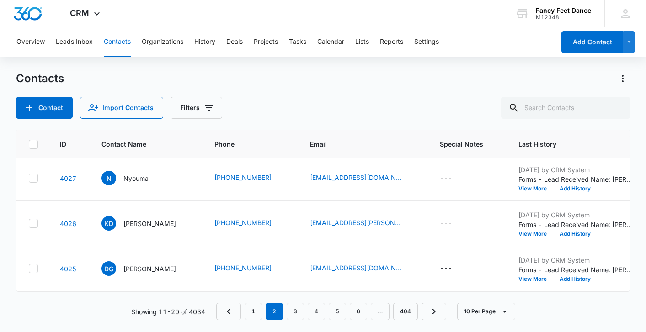
scroll to position [268, 3]
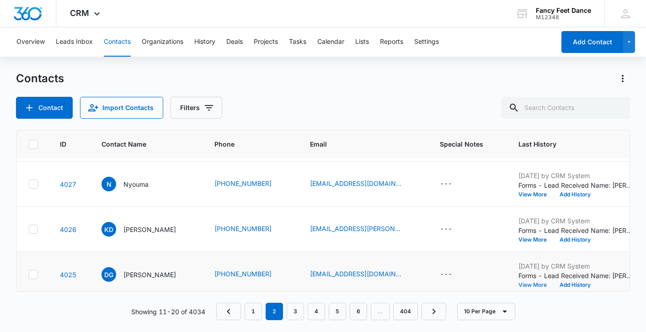
click at [529, 285] on button "View More" at bounding box center [535, 285] width 35 height 5
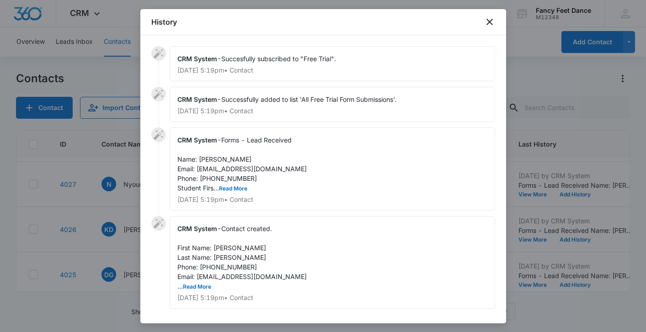
click at [230, 183] on div "CRM System - Forms - Lead Received Name: [PERSON_NAME] Email: [EMAIL_ADDRESS][D…" at bounding box center [332, 169] width 325 height 83
click at [230, 184] on span "Forms - Lead Received Name: [PERSON_NAME] Email: [EMAIL_ADDRESS][DOMAIN_NAME] P…" at bounding box center [241, 164] width 129 height 56
click at [230, 188] on button "Read More" at bounding box center [233, 188] width 28 height 5
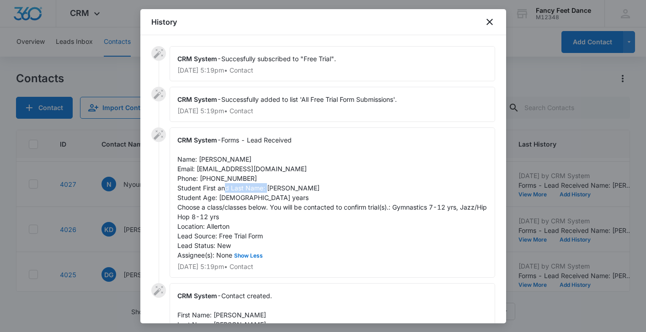
drag, startPoint x: 267, startPoint y: 187, endPoint x: 309, endPoint y: 185, distance: 41.7
click at [309, 186] on div "CRM System - Forms - Lead Received Name: [PERSON_NAME] Email: [EMAIL_ADDRESS][D…" at bounding box center [332, 203] width 325 height 150
drag, startPoint x: 200, startPoint y: 158, endPoint x: 246, endPoint y: 157, distance: 46.7
click at [246, 157] on div "CRM System - Forms - Lead Received Name: [PERSON_NAME] Email: [EMAIL_ADDRESS][D…" at bounding box center [332, 203] width 325 height 150
drag, startPoint x: 197, startPoint y: 168, endPoint x: 257, endPoint y: 163, distance: 60.5
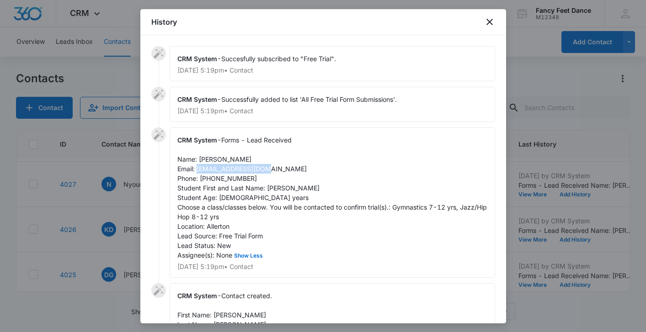
click at [257, 166] on span "Forms - Lead Received Name: [PERSON_NAME] Email: [EMAIL_ADDRESS][DOMAIN_NAME] P…" at bounding box center [332, 197] width 311 height 123
click at [213, 183] on div "CRM System - Forms - Lead Received Name: [PERSON_NAME] Email: [EMAIL_ADDRESS][D…" at bounding box center [332, 203] width 325 height 150
click at [123, 225] on div at bounding box center [323, 166] width 646 height 332
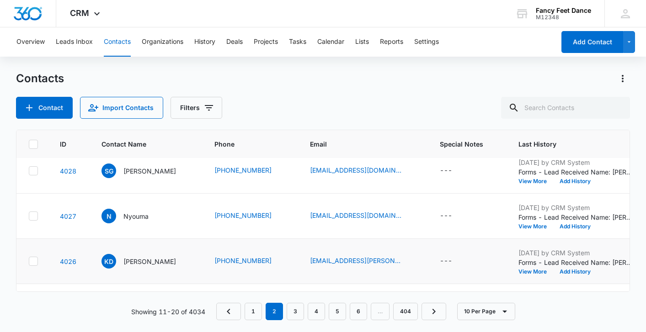
scroll to position [237, 3]
click at [518, 273] on button "View More" at bounding box center [535, 271] width 35 height 5
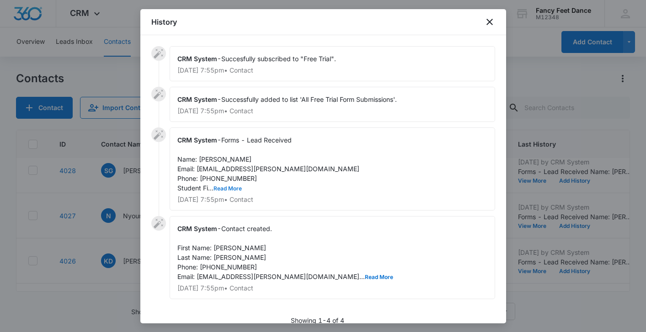
click at [221, 187] on button "Read More" at bounding box center [227, 188] width 28 height 5
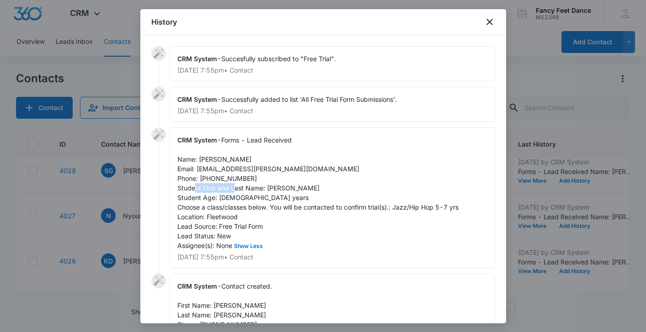
drag, startPoint x: 265, startPoint y: 188, endPoint x: 315, endPoint y: 188, distance: 50.3
click at [315, 188] on div "CRM System - Forms - Lead Received Name: [PERSON_NAME] Email: [EMAIL_ADDRESS][P…" at bounding box center [332, 198] width 325 height 141
drag, startPoint x: 199, startPoint y: 158, endPoint x: 243, endPoint y: 158, distance: 44.3
click at [243, 159] on div "CRM System - Forms - Lead Received Name: [PERSON_NAME] Email: [EMAIL_ADDRESS][P…" at bounding box center [332, 198] width 325 height 141
click at [229, 175] on span "Forms - Lead Received Name: [PERSON_NAME] Email: [EMAIL_ADDRESS][PERSON_NAME][D…" at bounding box center [317, 192] width 281 height 113
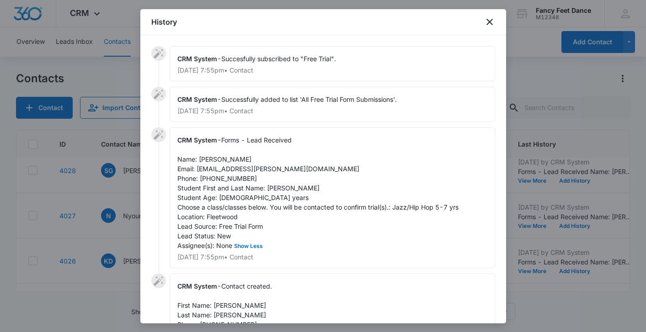
click at [229, 175] on span "Forms - Lead Received Name: [PERSON_NAME] Email: [EMAIL_ADDRESS][PERSON_NAME][D…" at bounding box center [317, 192] width 281 height 113
drag, startPoint x: 196, startPoint y: 167, endPoint x: 274, endPoint y: 167, distance: 78.2
click at [274, 167] on div "CRM System - Forms - Lead Received Name: [PERSON_NAME] Email: [EMAIL_ADDRESS][P…" at bounding box center [332, 198] width 325 height 141
click at [131, 207] on div at bounding box center [323, 166] width 646 height 332
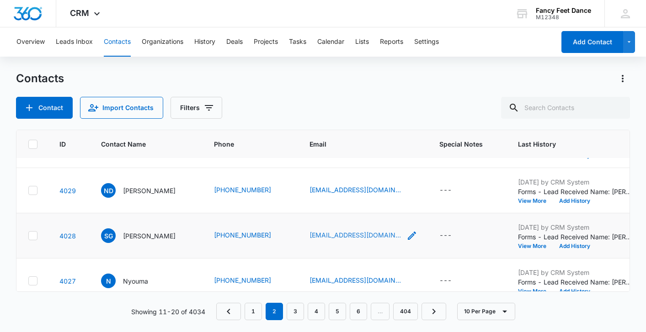
scroll to position [176, 3]
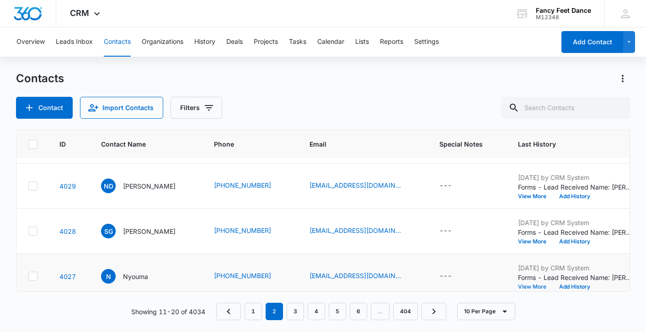
click at [518, 288] on button "View More" at bounding box center [535, 286] width 35 height 5
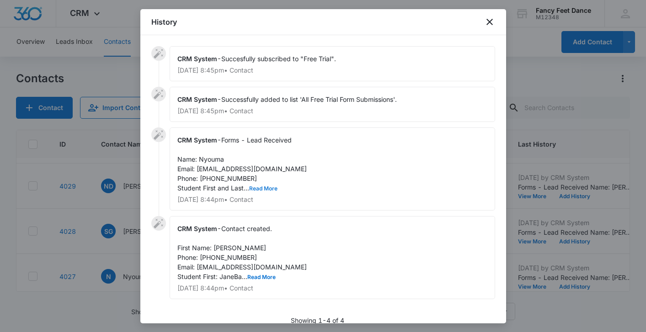
click at [257, 190] on button "Read More" at bounding box center [263, 188] width 28 height 5
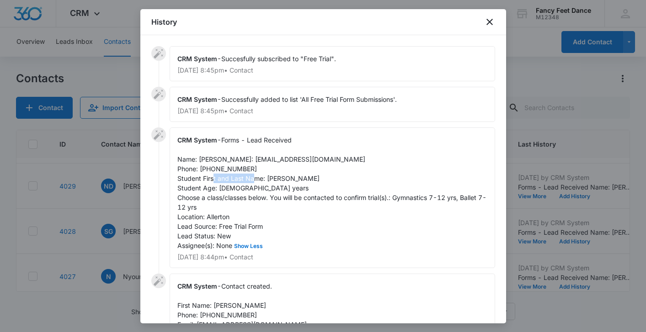
drag, startPoint x: 267, startPoint y: 188, endPoint x: 312, endPoint y: 188, distance: 44.8
click at [312, 188] on div "CRM System - Forms - Lead Received Name: [PERSON_NAME]: [EMAIL_ADDRESS][DOMAIN_…" at bounding box center [332, 198] width 325 height 141
click at [205, 161] on span "Forms - Lead Received Name: [PERSON_NAME]: [EMAIL_ADDRESS][DOMAIN_NAME] Phone: …" at bounding box center [331, 192] width 309 height 113
drag, startPoint x: 197, startPoint y: 170, endPoint x: 266, endPoint y: 170, distance: 69.0
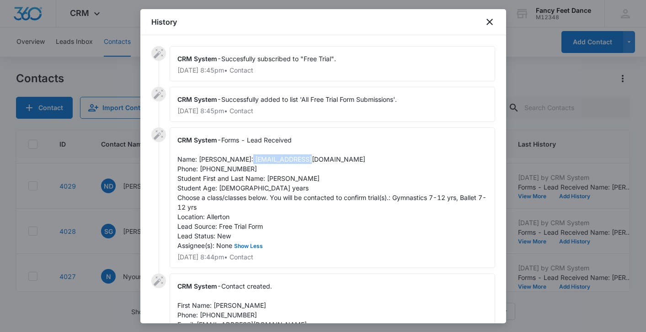
click at [266, 170] on div "CRM System - Forms - Lead Received Name: [PERSON_NAME]: [EMAIL_ADDRESS][DOMAIN_…" at bounding box center [332, 198] width 325 height 141
click at [220, 181] on span "Forms - Lead Received Name: [PERSON_NAME]: [EMAIL_ADDRESS][DOMAIN_NAME] Phone: …" at bounding box center [331, 192] width 309 height 113
click at [120, 209] on div at bounding box center [323, 166] width 646 height 332
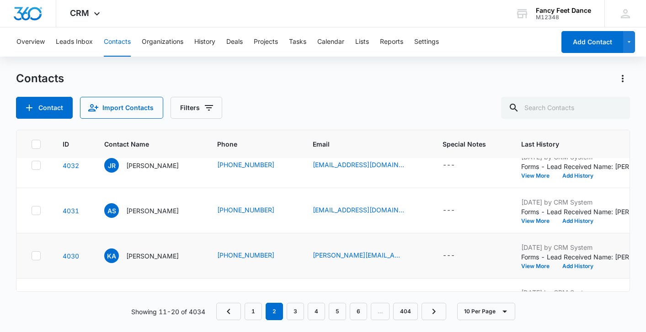
scroll to position [0, 0]
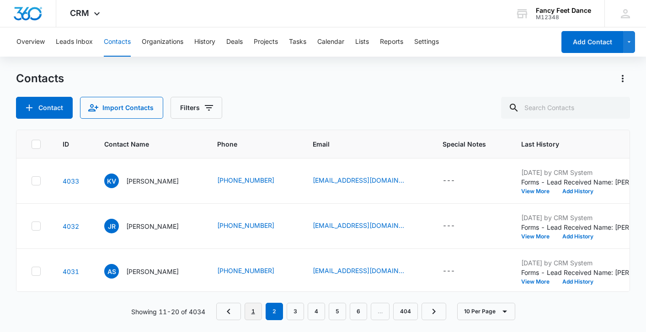
click at [251, 305] on link "1" at bounding box center [253, 311] width 17 height 17
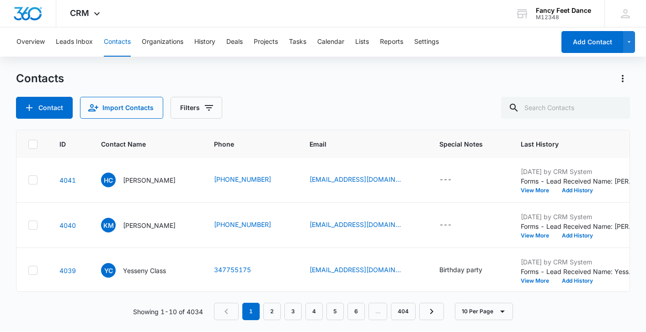
scroll to position [0, 3]
